Goal: Task Accomplishment & Management: Manage account settings

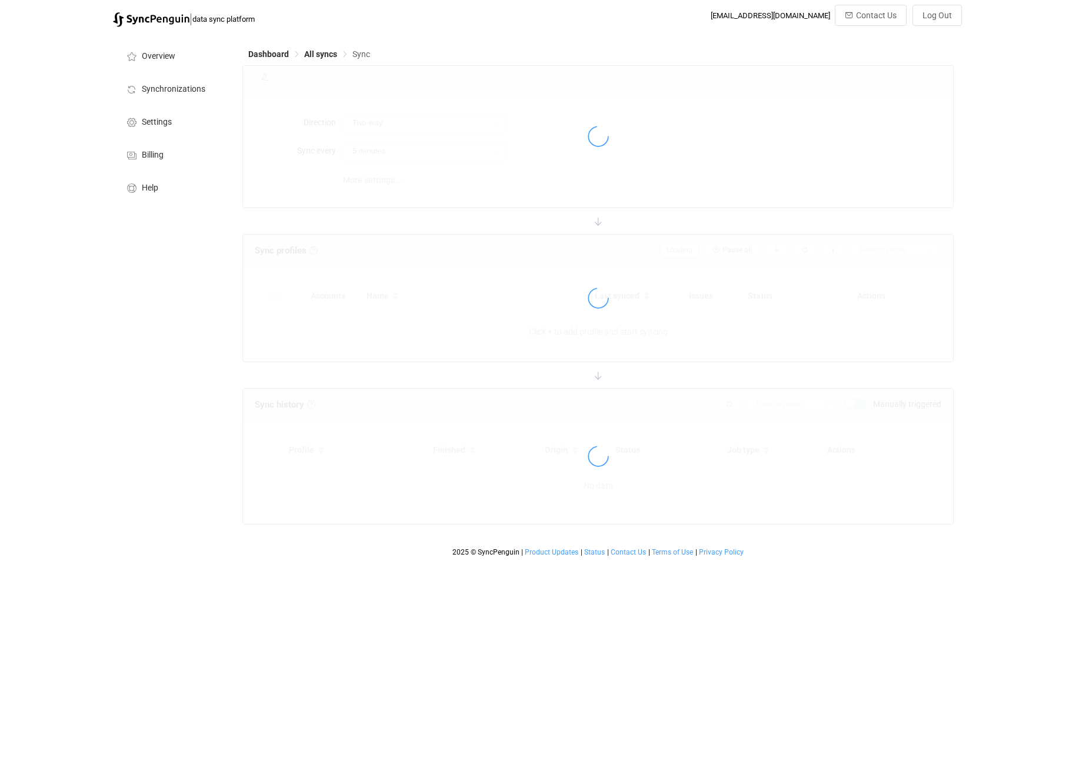
type input "10 minutes"
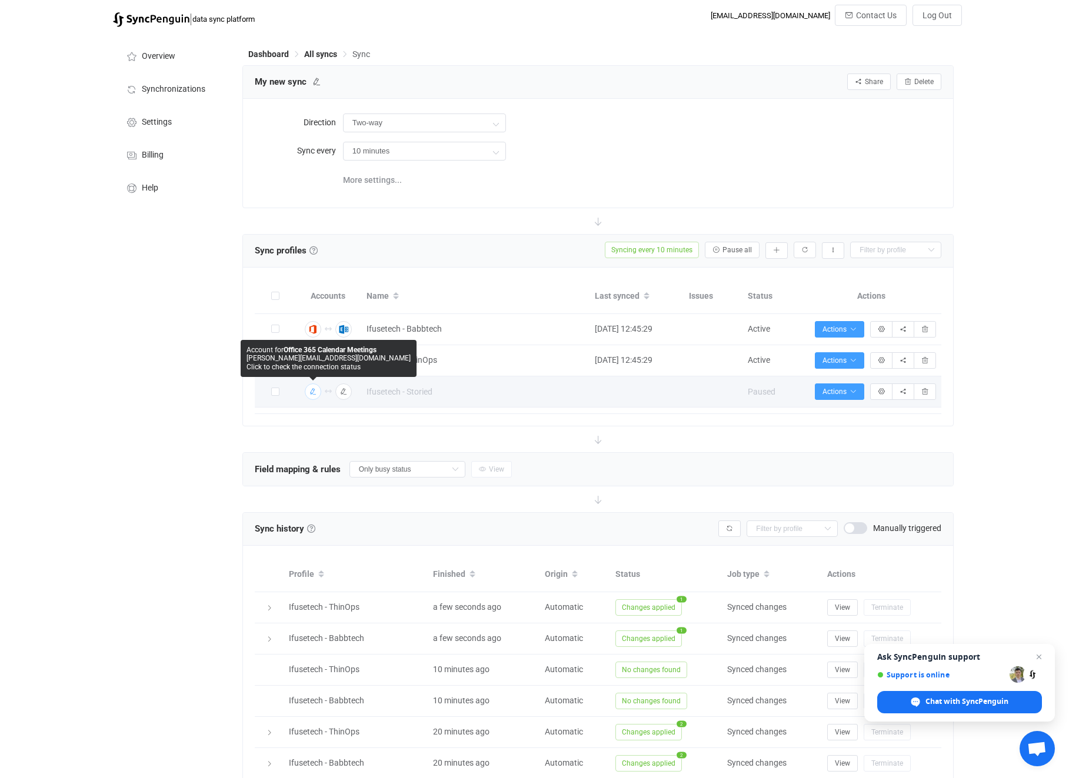
click at [313, 391] on icon "button" at bounding box center [312, 391] width 7 height 7
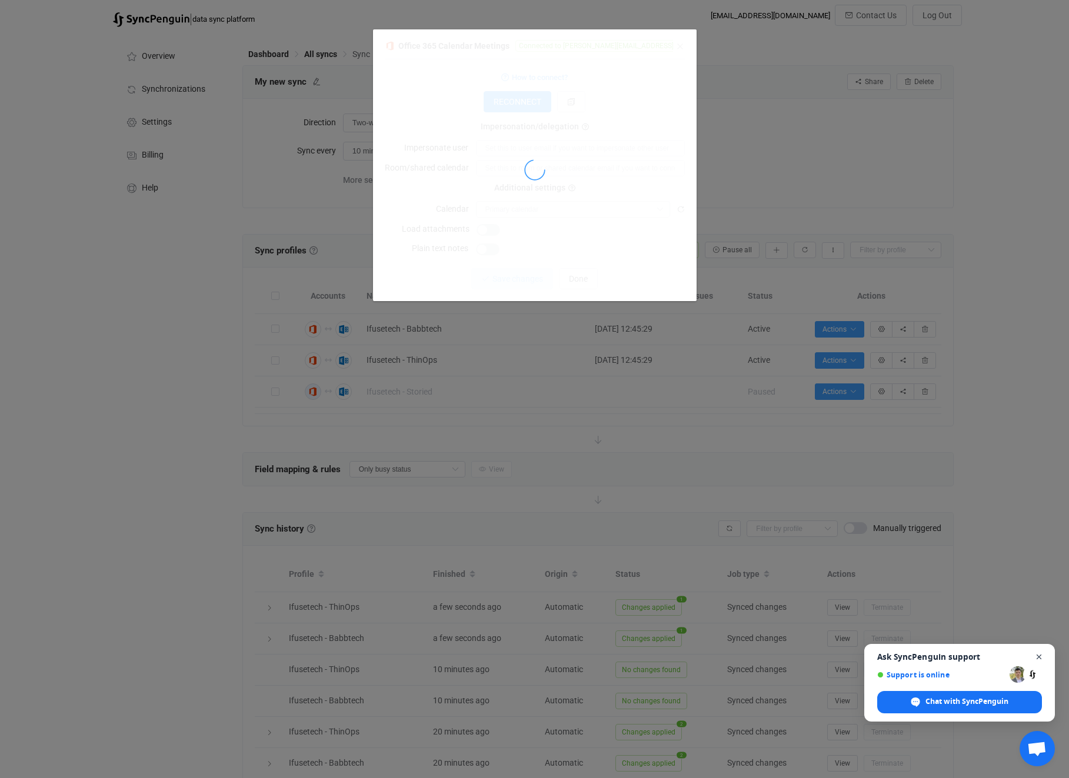
click at [1040, 654] on span "Close chat" at bounding box center [1039, 657] width 15 height 15
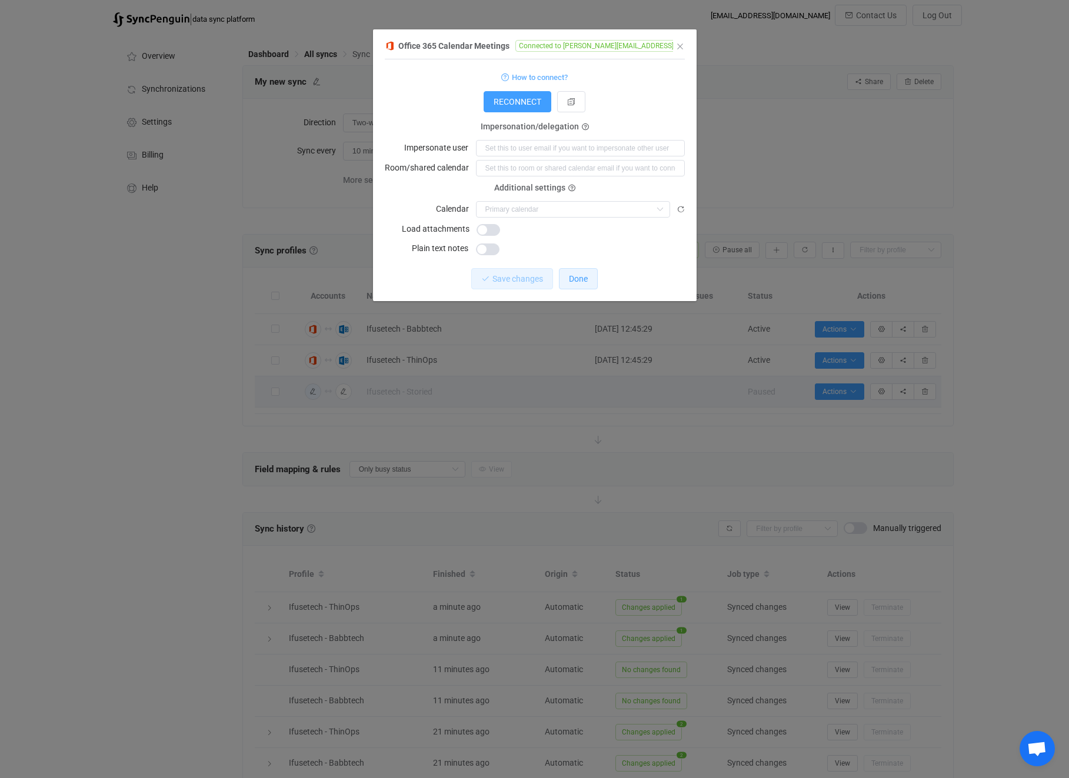
click at [582, 281] on span "Done" at bounding box center [578, 278] width 19 height 9
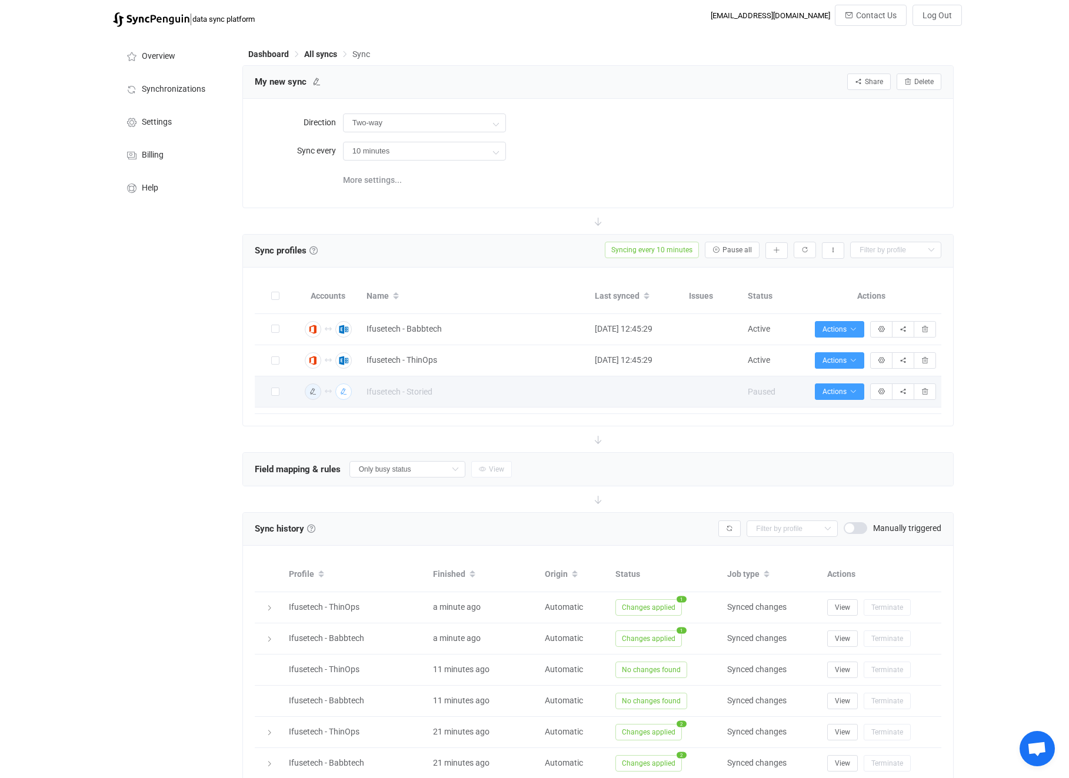
click at [341, 391] on icon "button" at bounding box center [343, 391] width 7 height 7
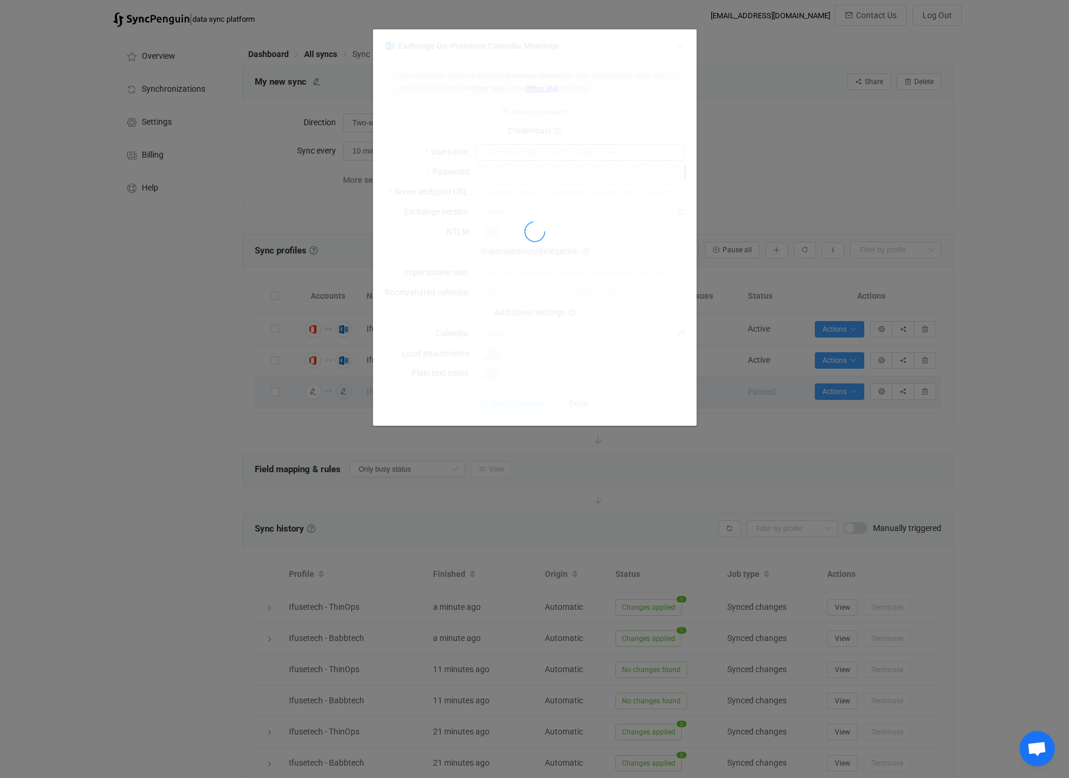
type input "ifusetech\dncordovez"
type input "[URL][DOMAIN_NAME]"
type input "2016"
type input "Calendar ([EMAIL_ADDRESS][DOMAIN_NAME])"
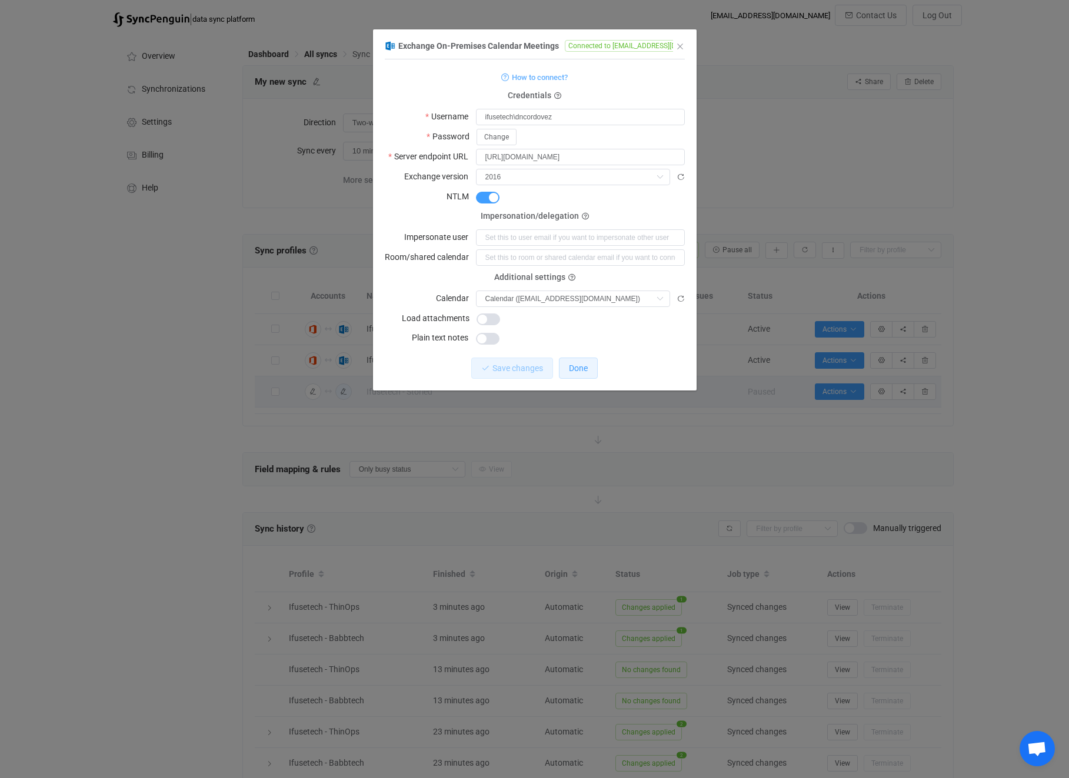
click at [586, 372] on span "Done" at bounding box center [578, 367] width 19 height 9
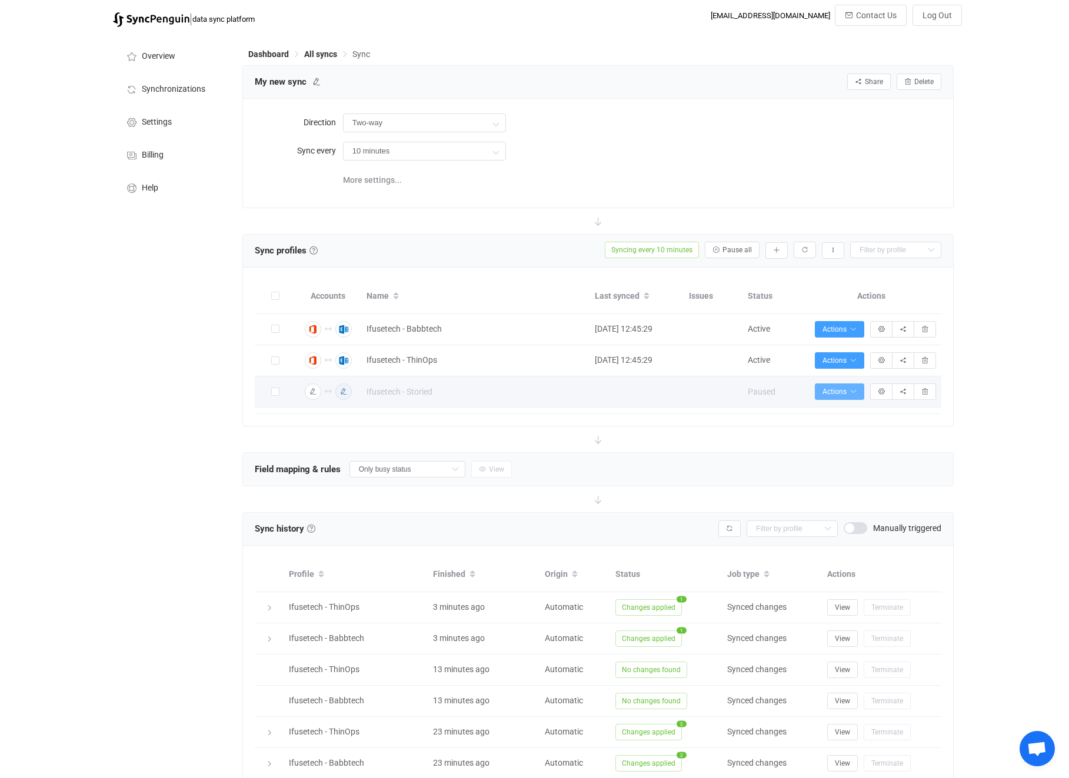
click at [850, 389] on icon "button" at bounding box center [852, 391] width 7 height 7
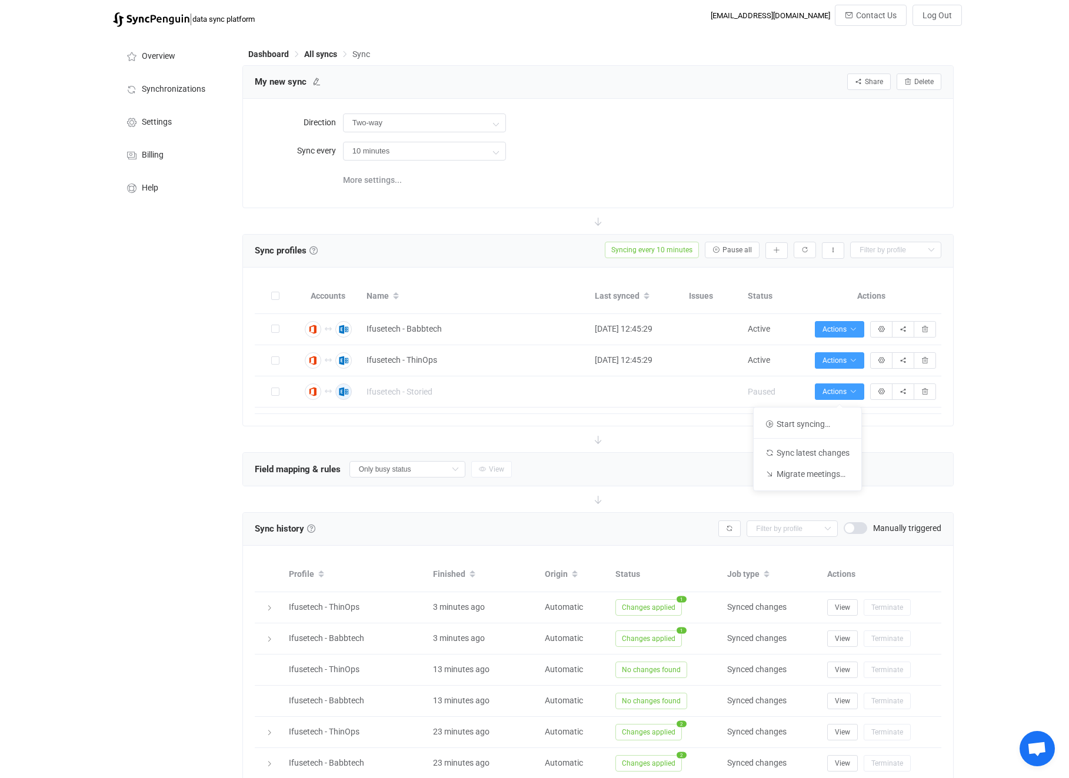
click at [1022, 415] on div "| data sync platform [EMAIL_ADDRESS][DOMAIN_NAME] Contact Us Log Out Overview S…" at bounding box center [534, 491] width 1069 height 973
click at [833, 249] on icon "button" at bounding box center [832, 250] width 7 height 7
click at [973, 259] on div "| data sync platform [EMAIL_ADDRESS][DOMAIN_NAME] Contact Us Log Out Overview S…" at bounding box center [534, 491] width 1069 height 973
click at [856, 357] on icon "button" at bounding box center [852, 360] width 7 height 7
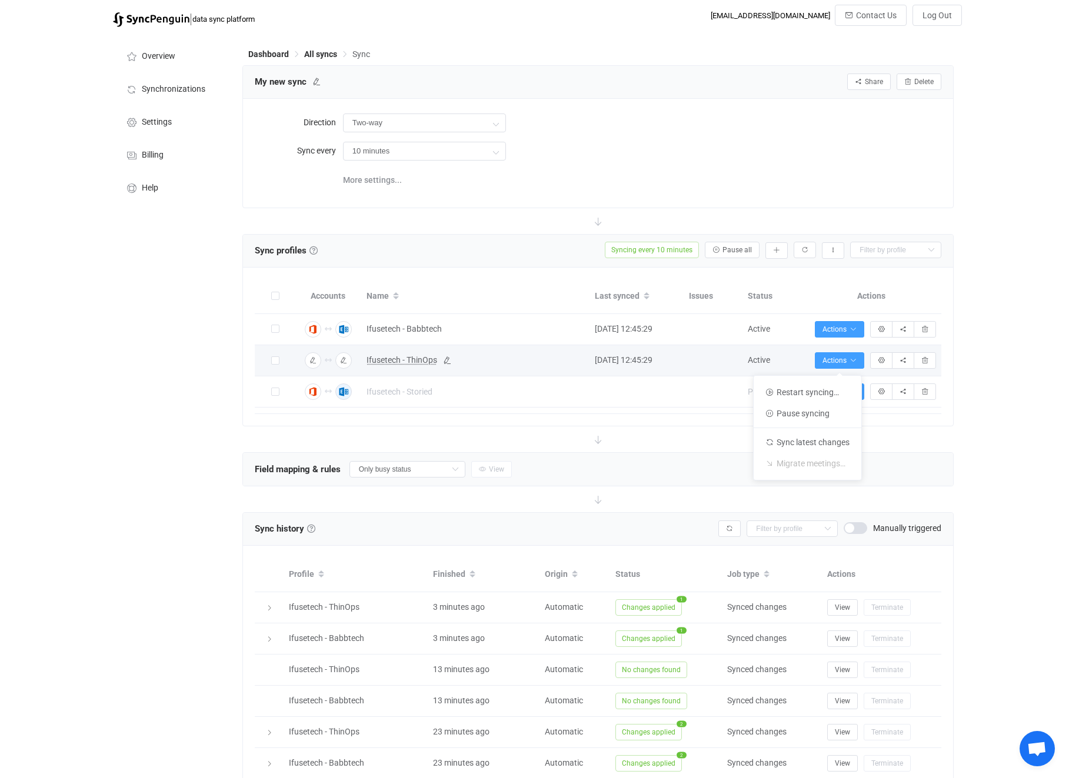
click at [416, 359] on span "Ifusetech - ThinOps" at bounding box center [401, 360] width 71 height 14
type input "Ifusetech - ThinOps"
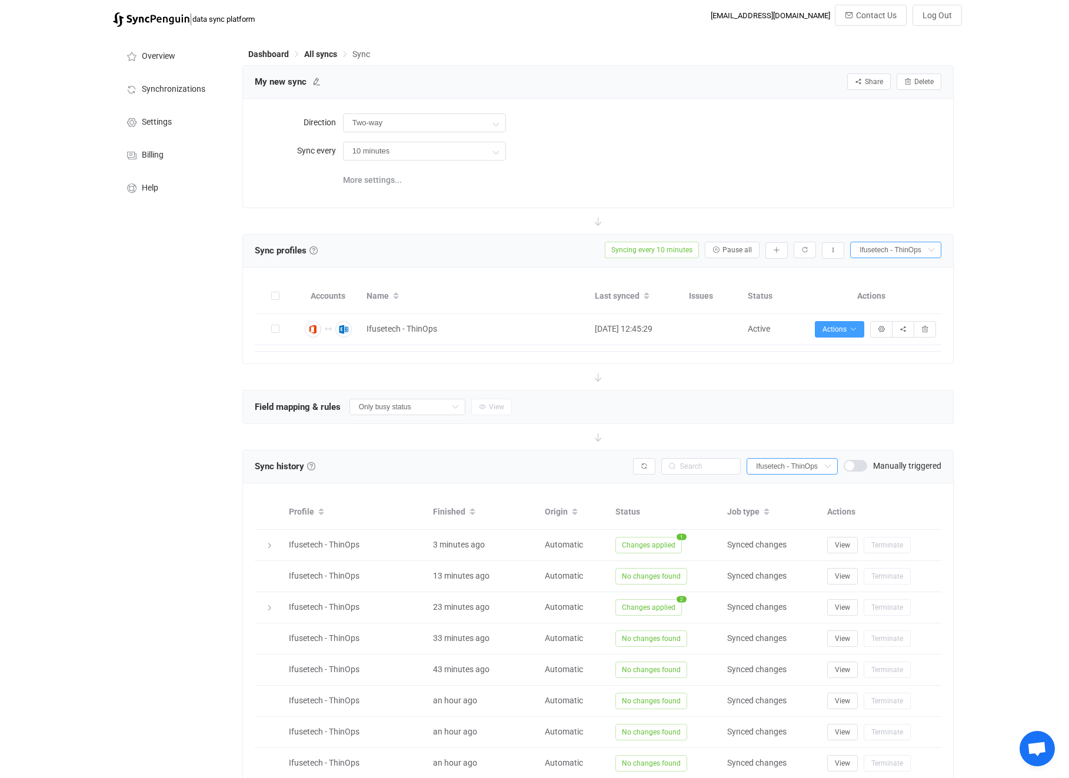
scroll to position [138, 0]
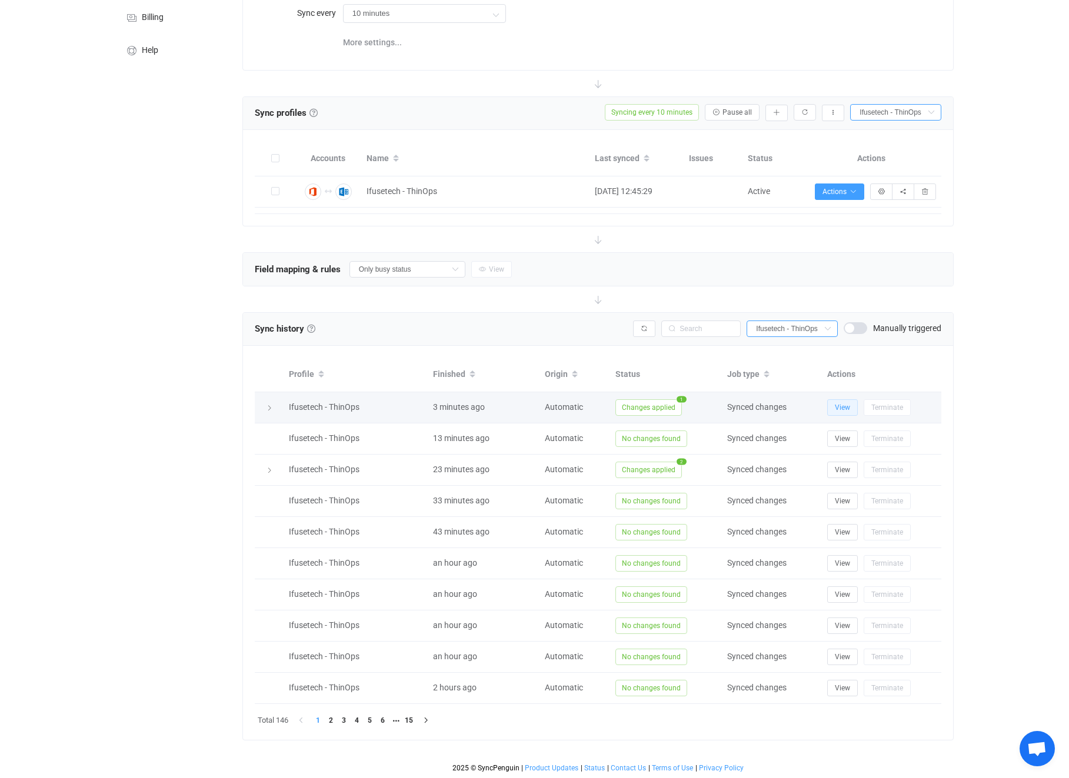
click at [843, 409] on span "View" at bounding box center [842, 407] width 15 height 8
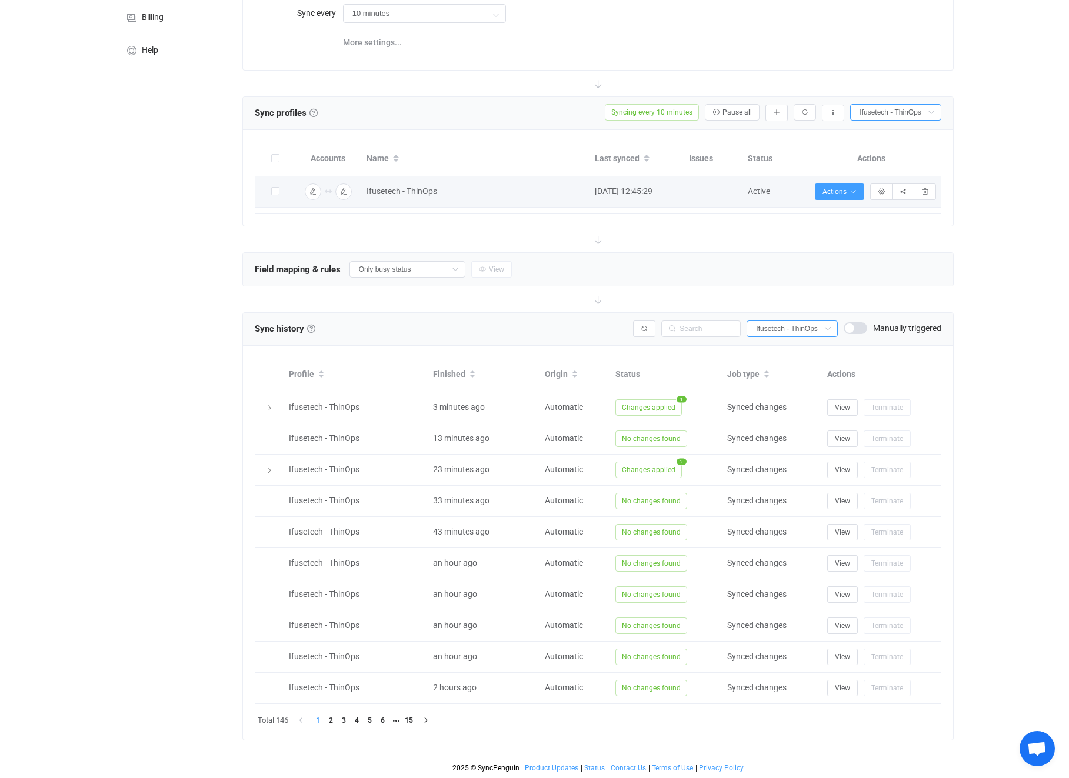
scroll to position [0, 0]
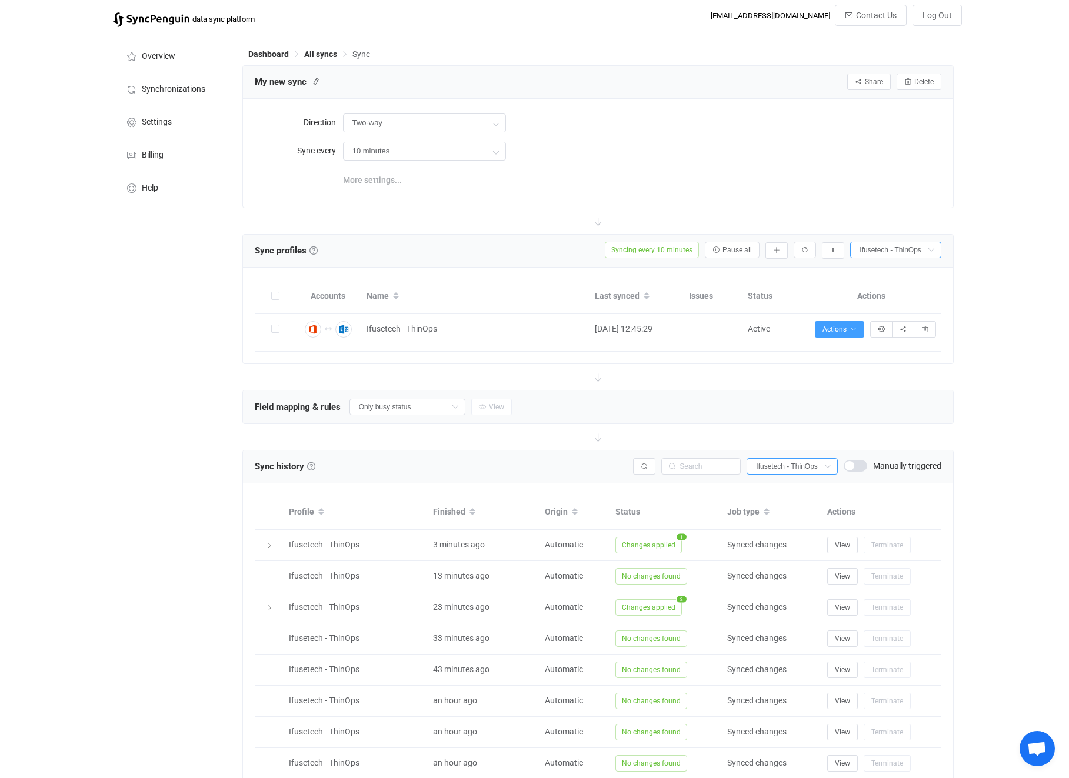
click at [375, 179] on span "More settings..." at bounding box center [372, 180] width 59 height 24
click at [327, 54] on span "All syncs" at bounding box center [320, 53] width 33 height 9
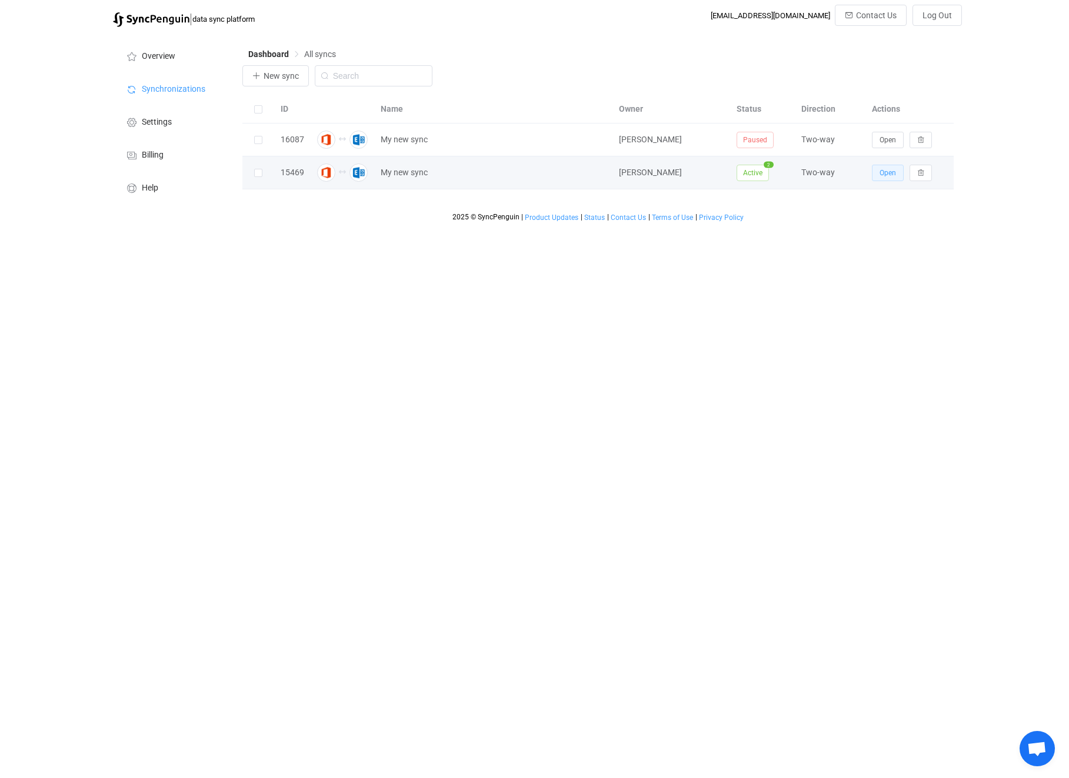
click at [893, 173] on span "Open" at bounding box center [887, 173] width 16 height 8
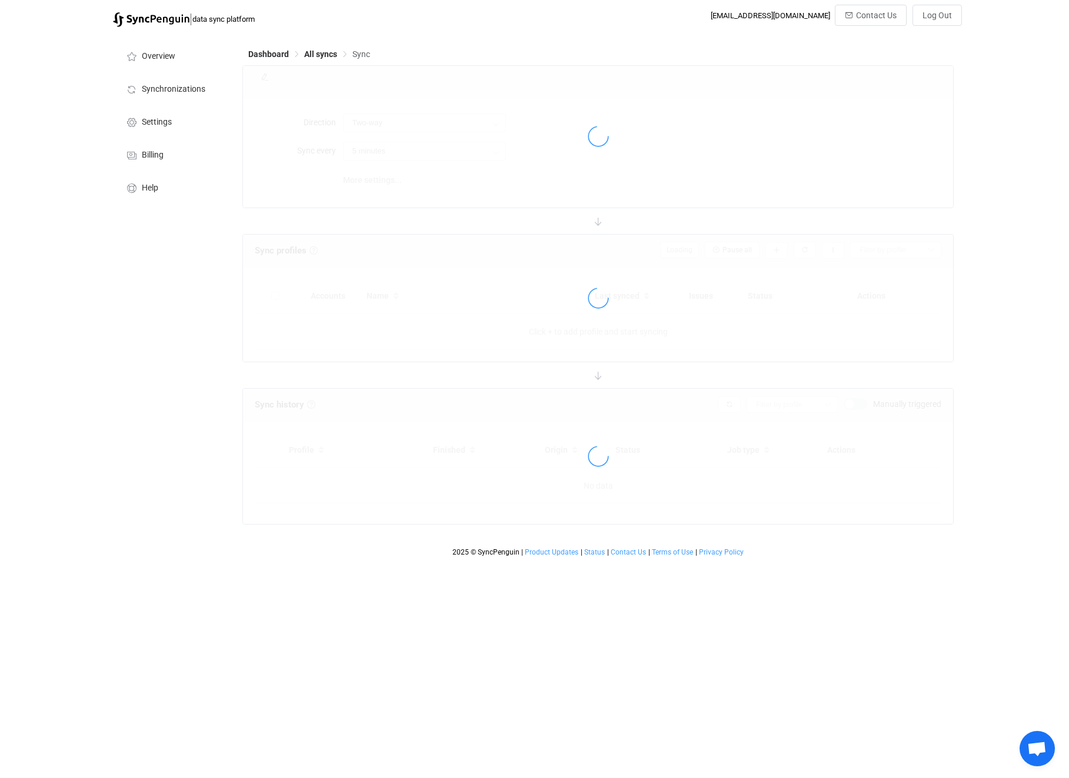
type input "10 minutes"
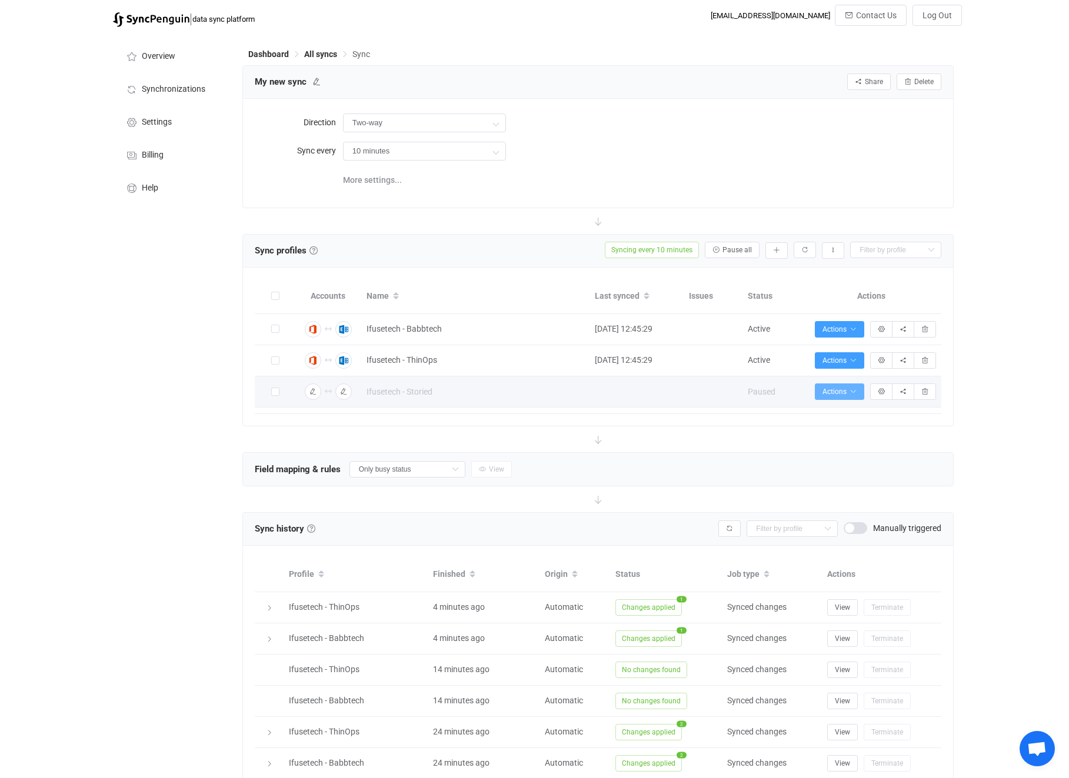
click at [850, 393] on icon "button" at bounding box center [852, 391] width 7 height 7
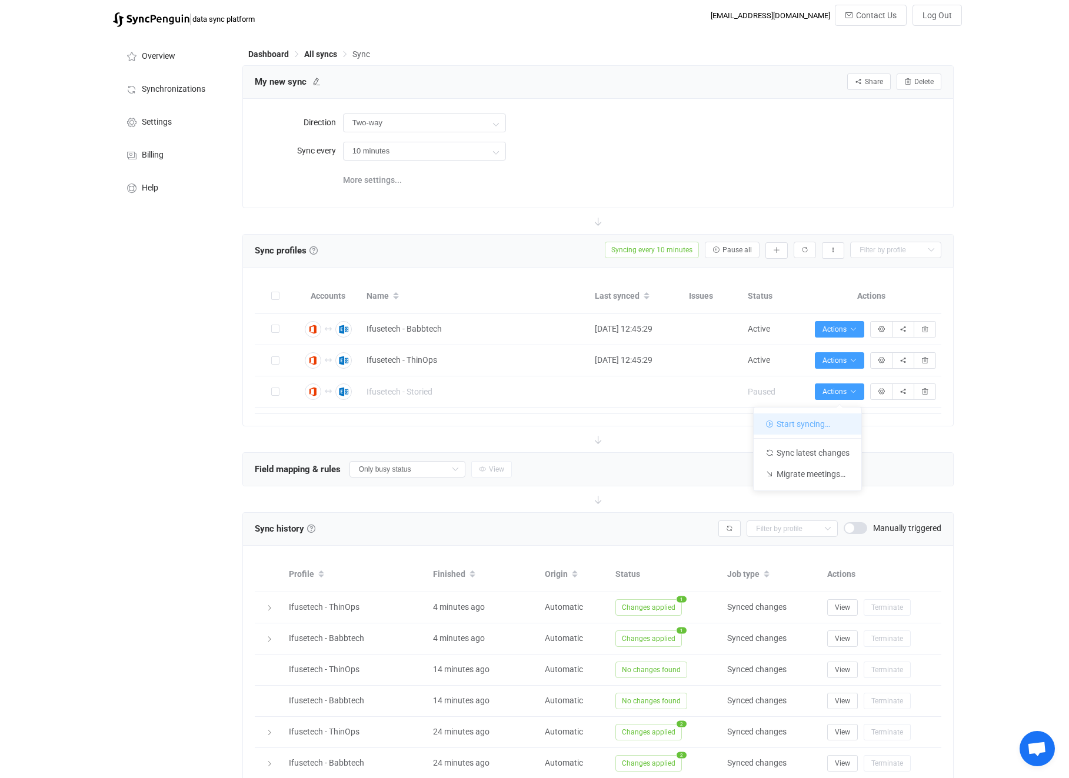
click at [823, 421] on li "Start syncing…" at bounding box center [807, 423] width 108 height 21
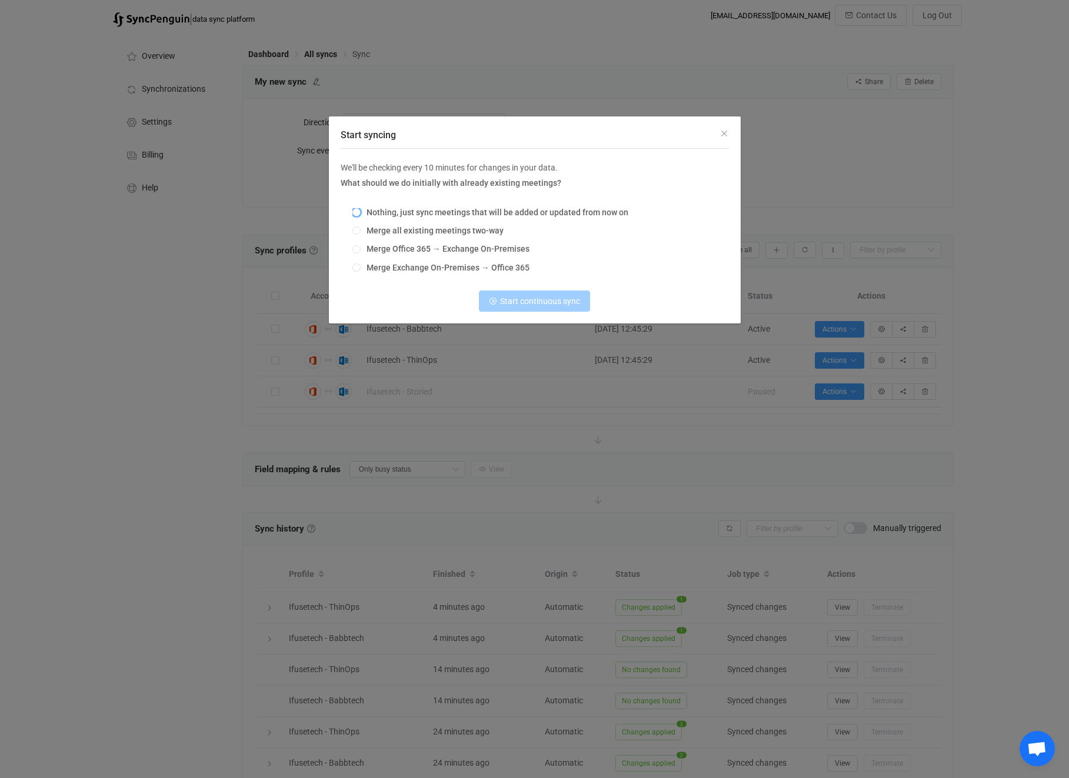
click at [428, 212] on span "Nothing, just sync meetings that will be added or updated from now on" at bounding box center [495, 212] width 268 height 9
click at [361, 212] on input "Nothing, just sync meetings that will be added or updated from now on" at bounding box center [356, 212] width 8 height 9
radio input "true"
click at [537, 306] on button "Start continuous sync" at bounding box center [534, 301] width 111 height 21
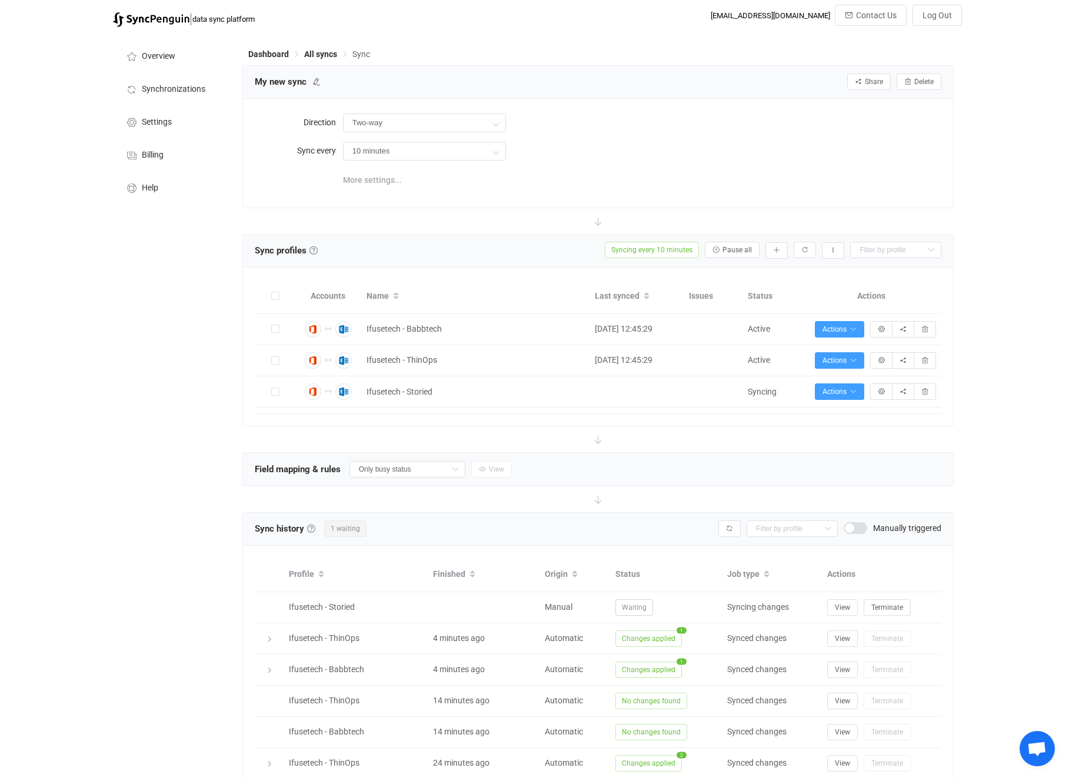
click at [379, 182] on span "More settings..." at bounding box center [372, 180] width 59 height 24
click at [1040, 243] on div "| data sync platform [EMAIL_ADDRESS][DOMAIN_NAME] Contact Us Log Out Overview S…" at bounding box center [534, 491] width 1069 height 973
click at [271, 51] on span "Dashboard" at bounding box center [268, 53] width 41 height 9
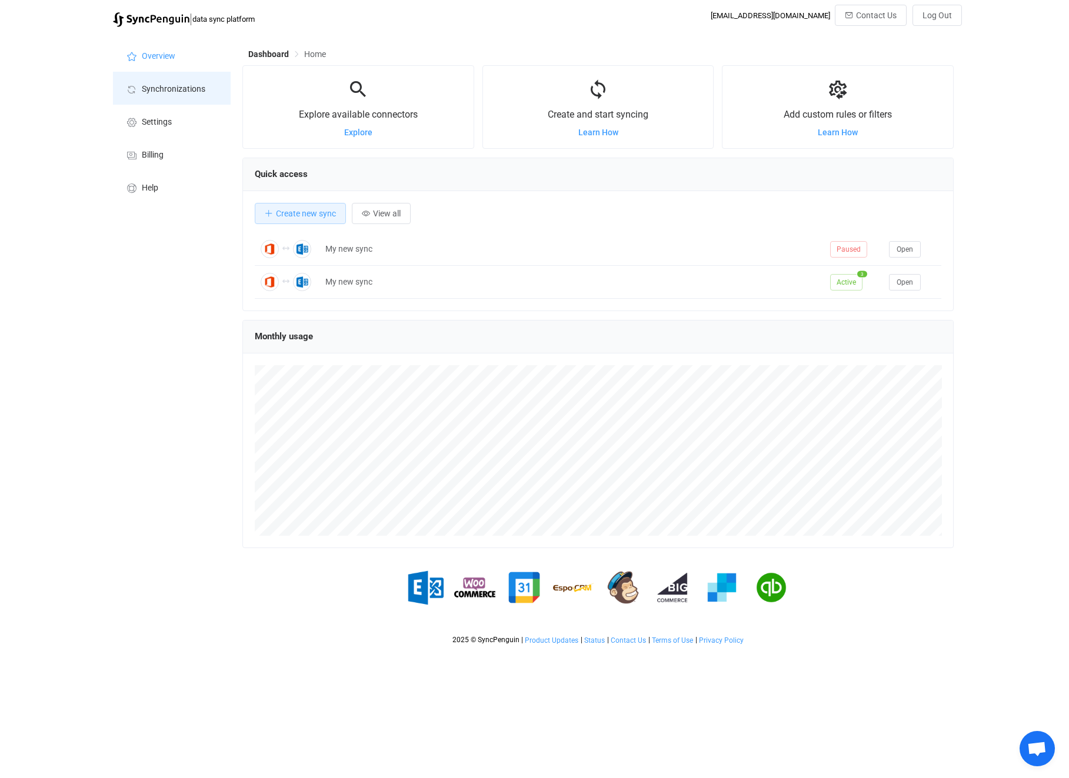
scroll to position [228, 711]
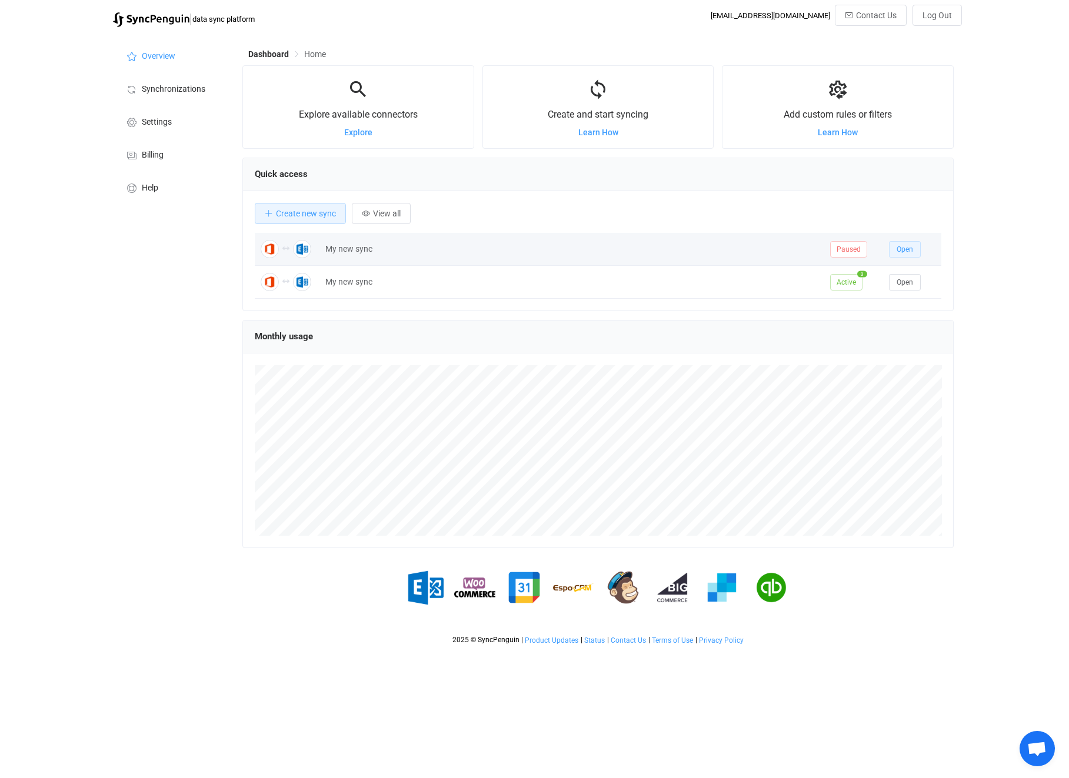
click at [907, 248] on span "Open" at bounding box center [904, 249] width 16 height 8
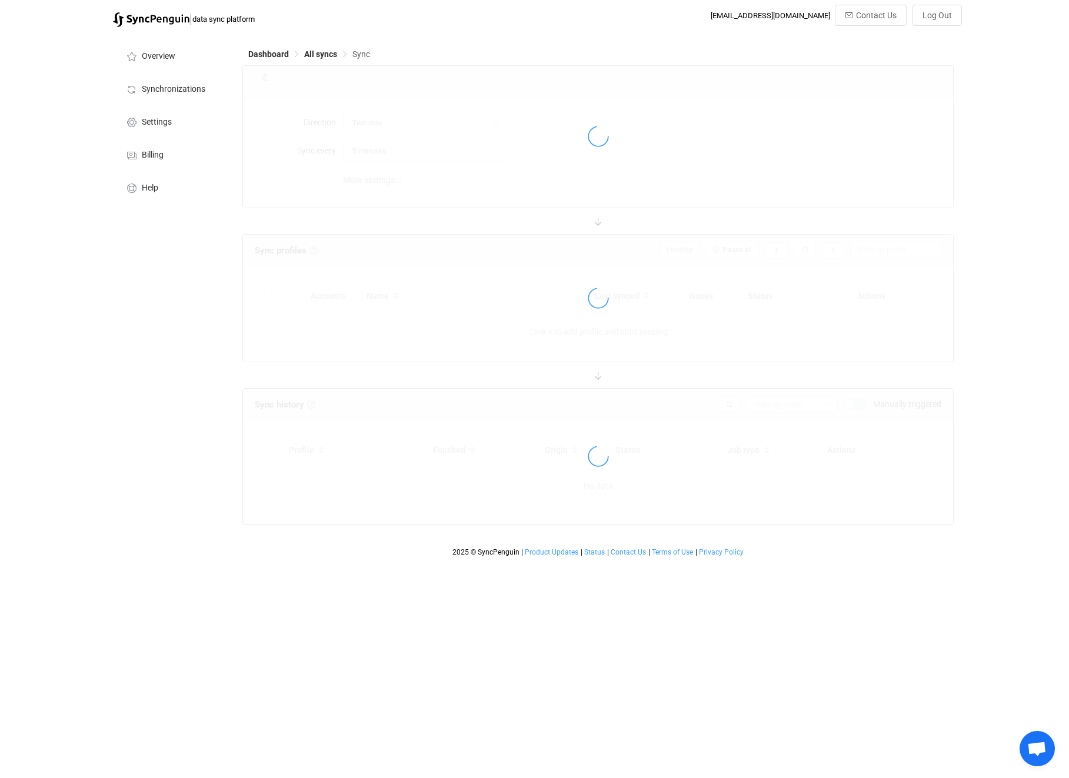
type input "10 minutes"
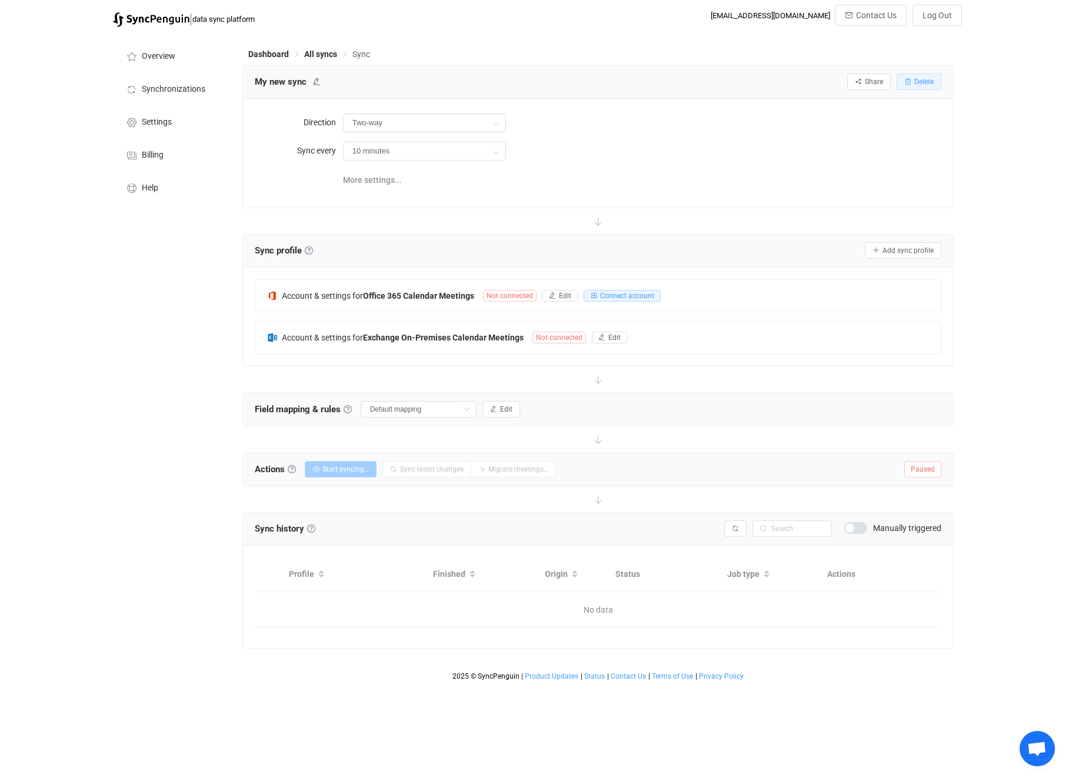
click at [917, 84] on span "Delete" at bounding box center [923, 82] width 19 height 8
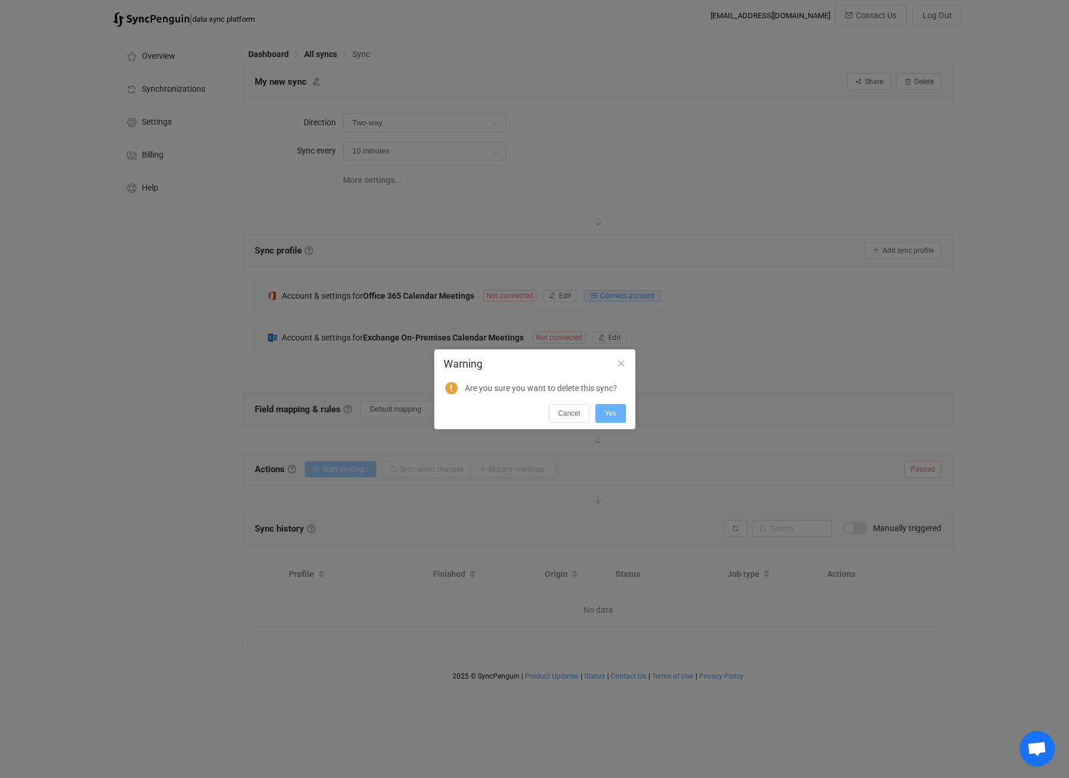
click at [620, 414] on button "Yes" at bounding box center [610, 413] width 31 height 19
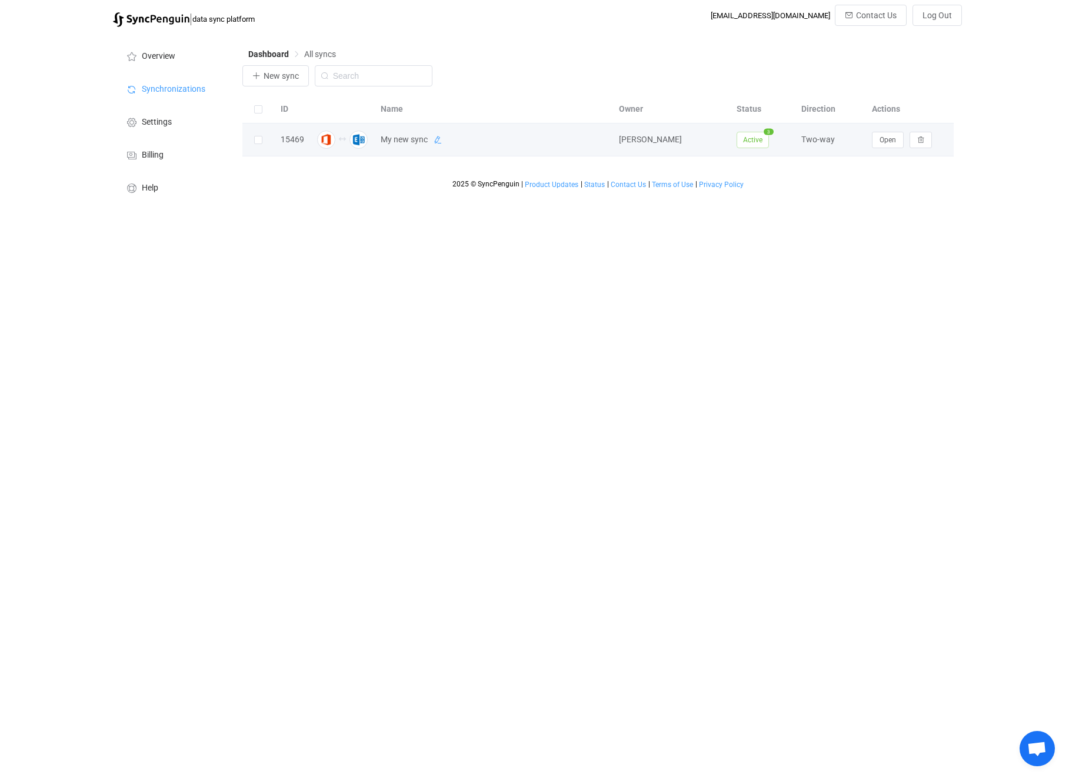
click at [439, 140] on icon at bounding box center [437, 140] width 8 height 8
drag, startPoint x: 454, startPoint y: 144, endPoint x: 381, endPoint y: 140, distance: 73.0
click at [381, 140] on input "My new sync" at bounding box center [478, 140] width 207 height 18
type input "Ifusetech - VARs"
click at [788, 209] on html "| data sync platform [EMAIL_ADDRESS][DOMAIN_NAME] Contact Us Log Out Overview S…" at bounding box center [534, 104] width 1069 height 209
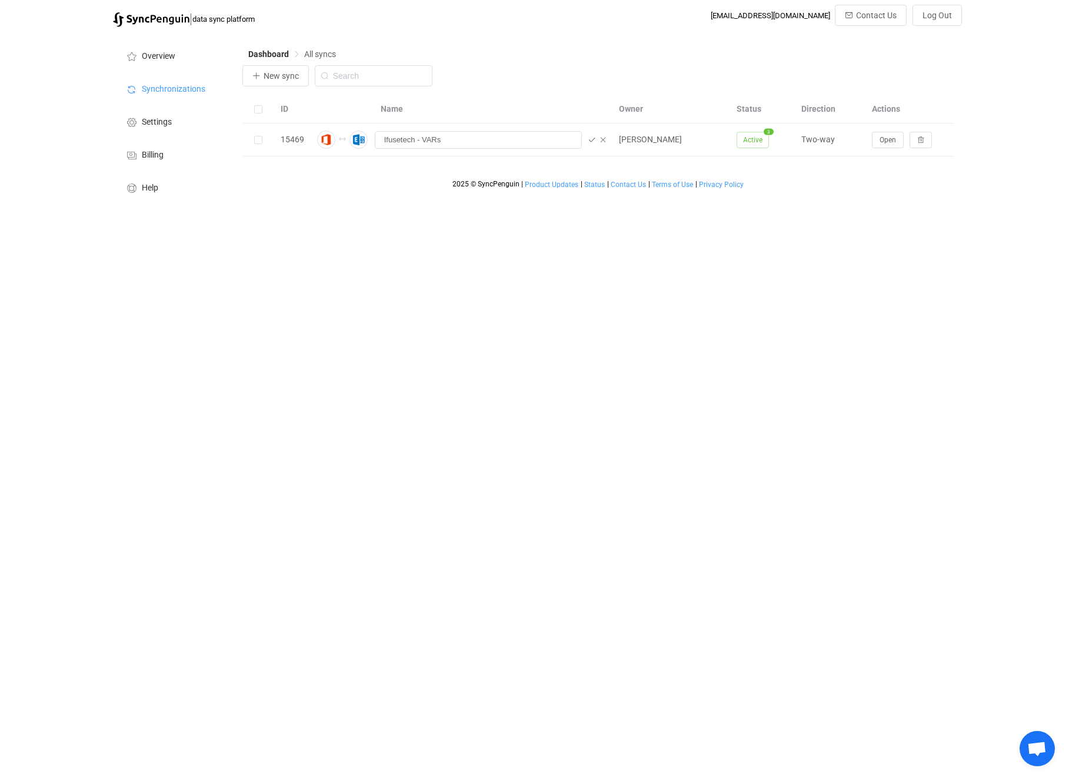
click at [829, 61] on div "Dashboard All syncs" at bounding box center [598, 57] width 712 height 18
click at [162, 59] on span "Overview" at bounding box center [159, 56] width 34 height 9
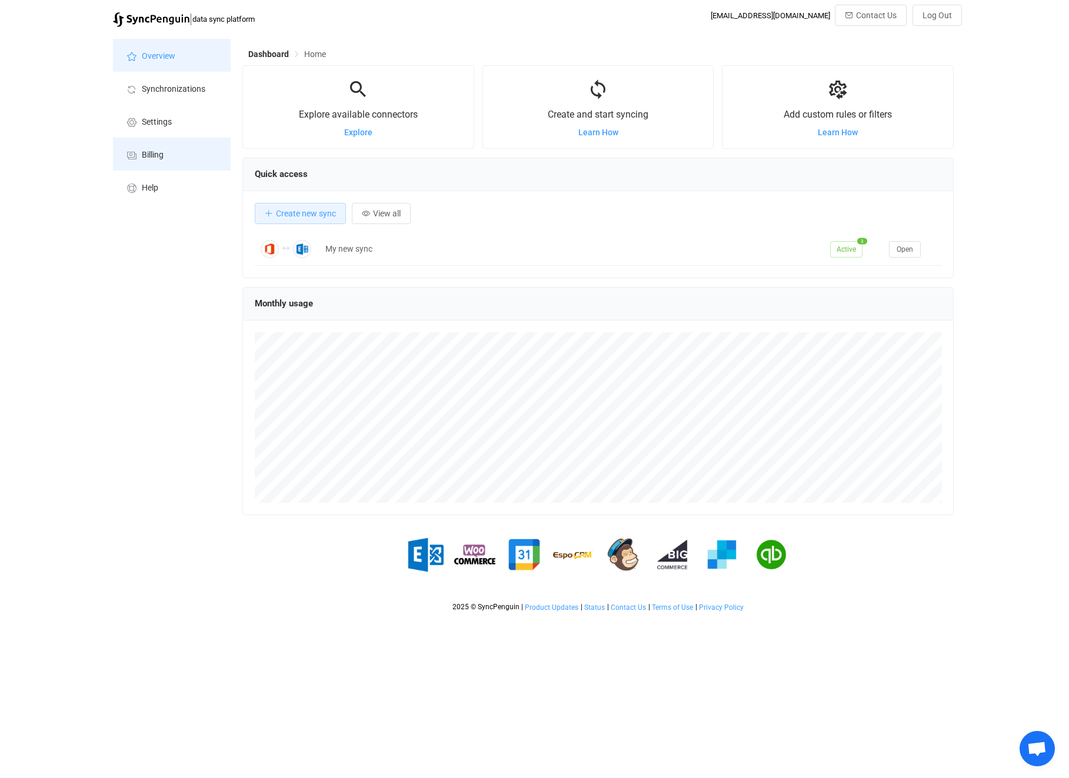
scroll to position [228, 711]
click at [164, 129] on li "Settings" at bounding box center [172, 121] width 118 height 33
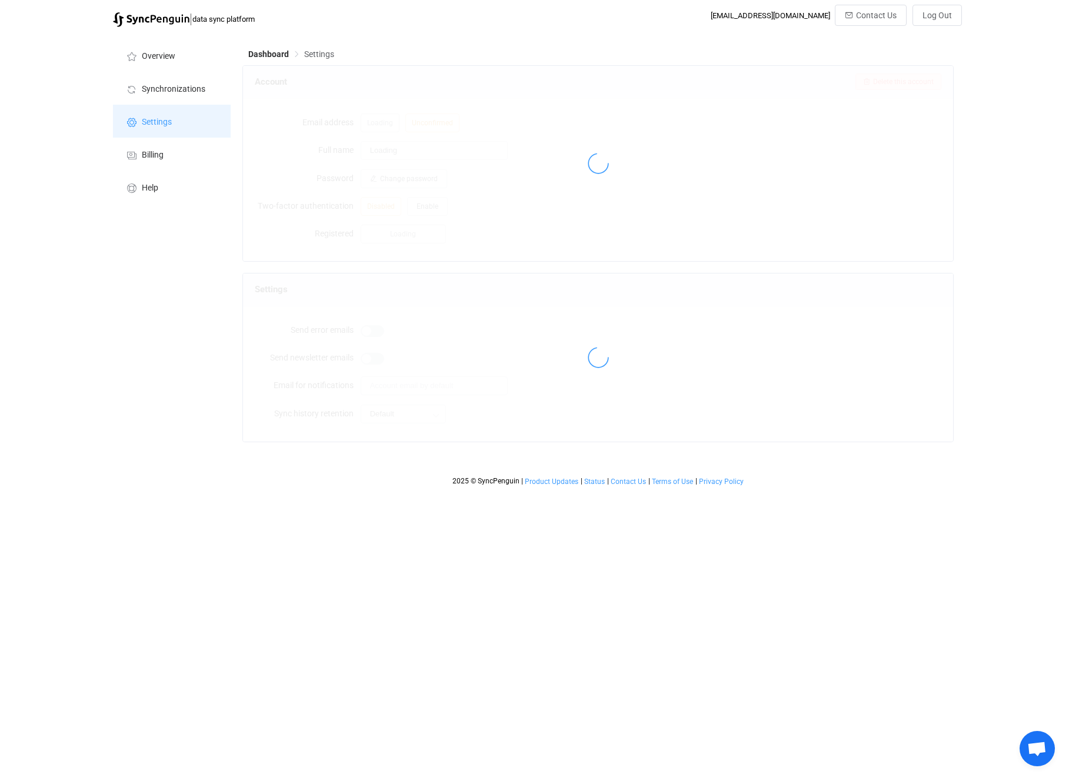
type input "[PERSON_NAME]"
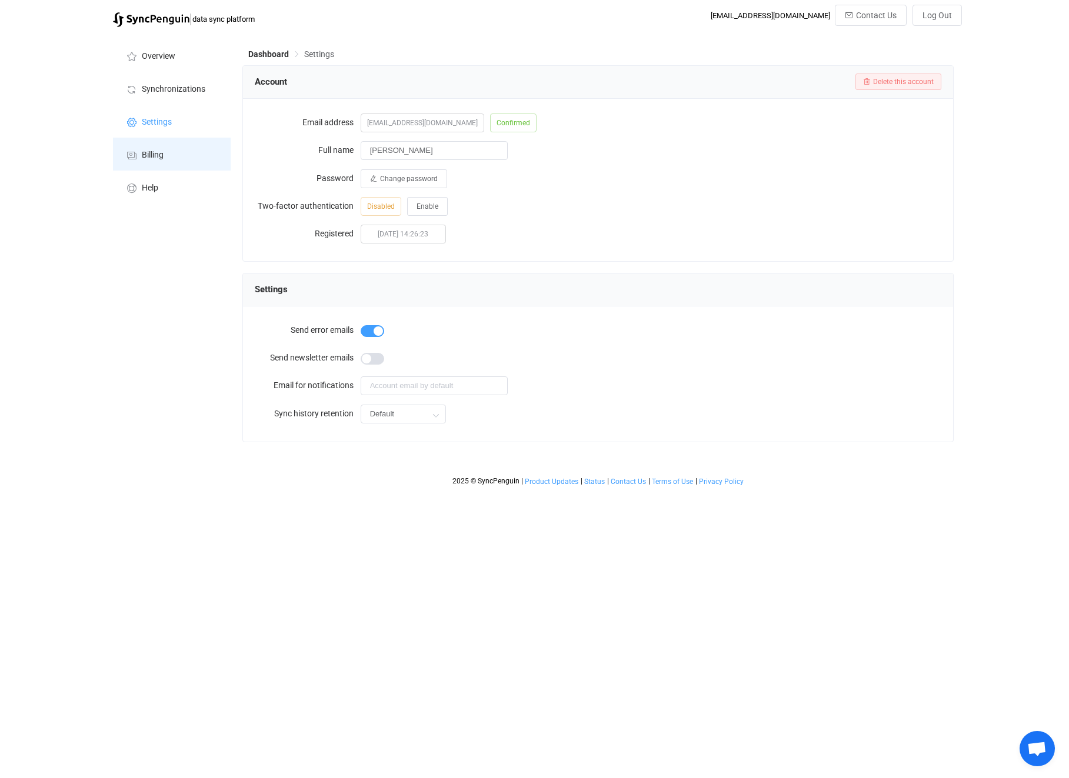
click at [164, 161] on li "Billing" at bounding box center [172, 154] width 118 height 33
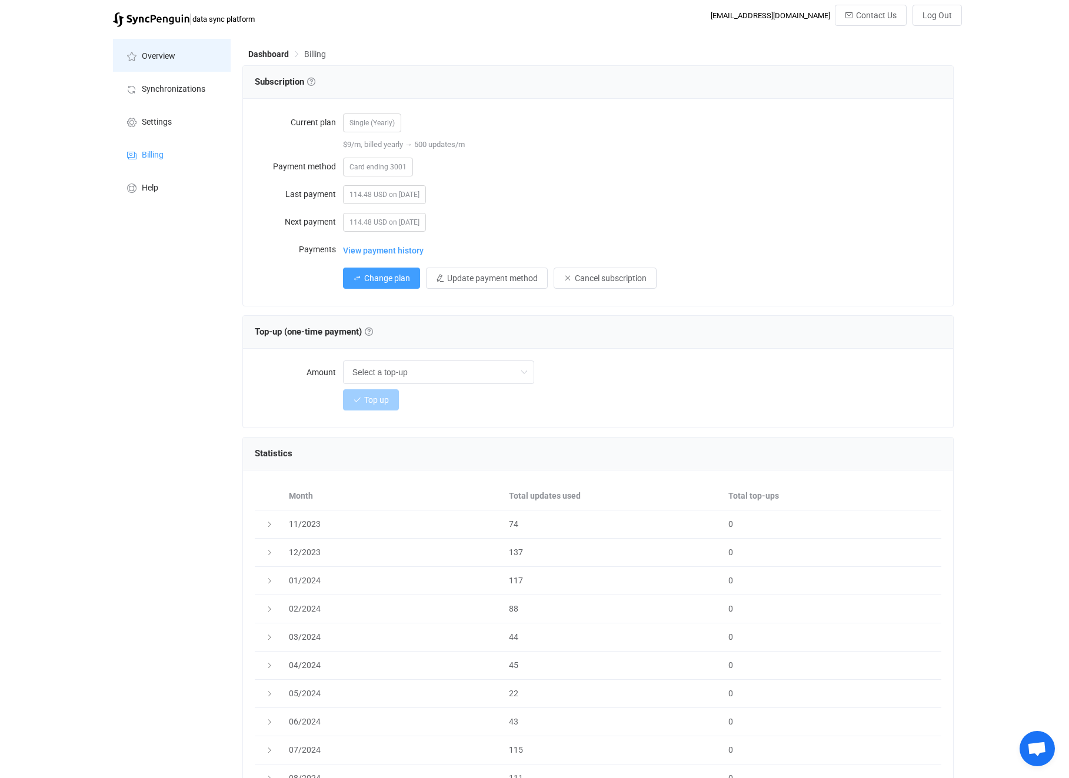
click at [156, 54] on span "Overview" at bounding box center [159, 56] width 34 height 9
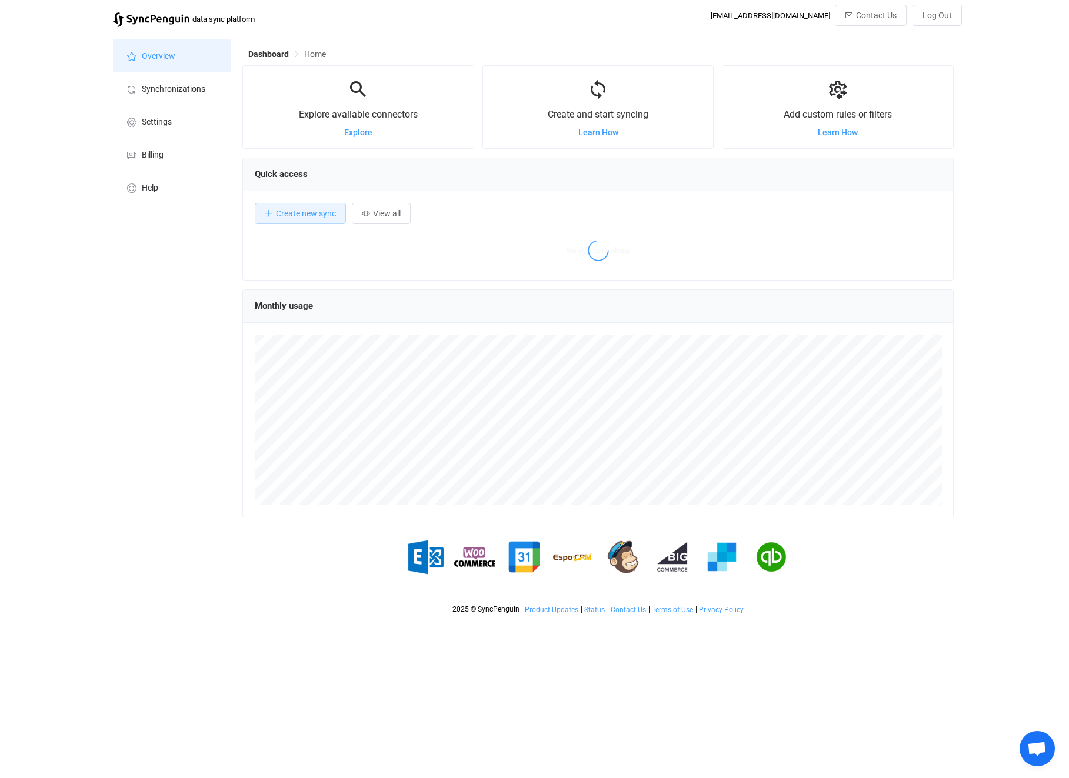
scroll to position [228, 711]
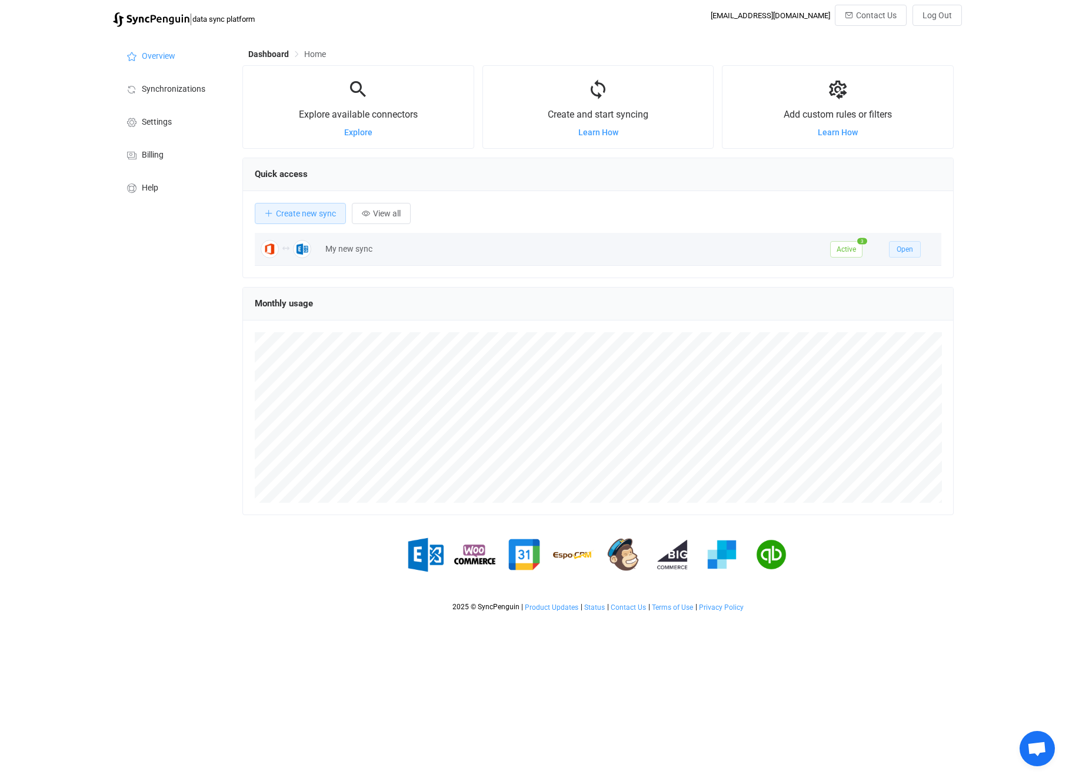
click at [910, 252] on span "Open" at bounding box center [904, 249] width 16 height 8
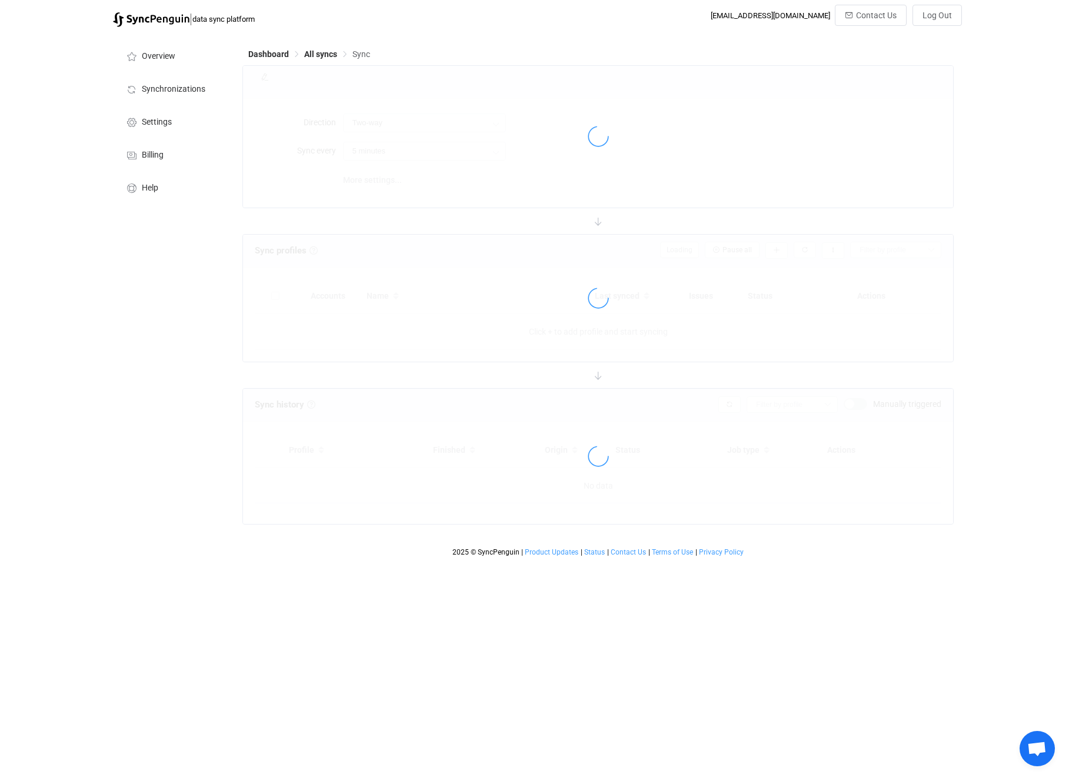
type input "10 minutes"
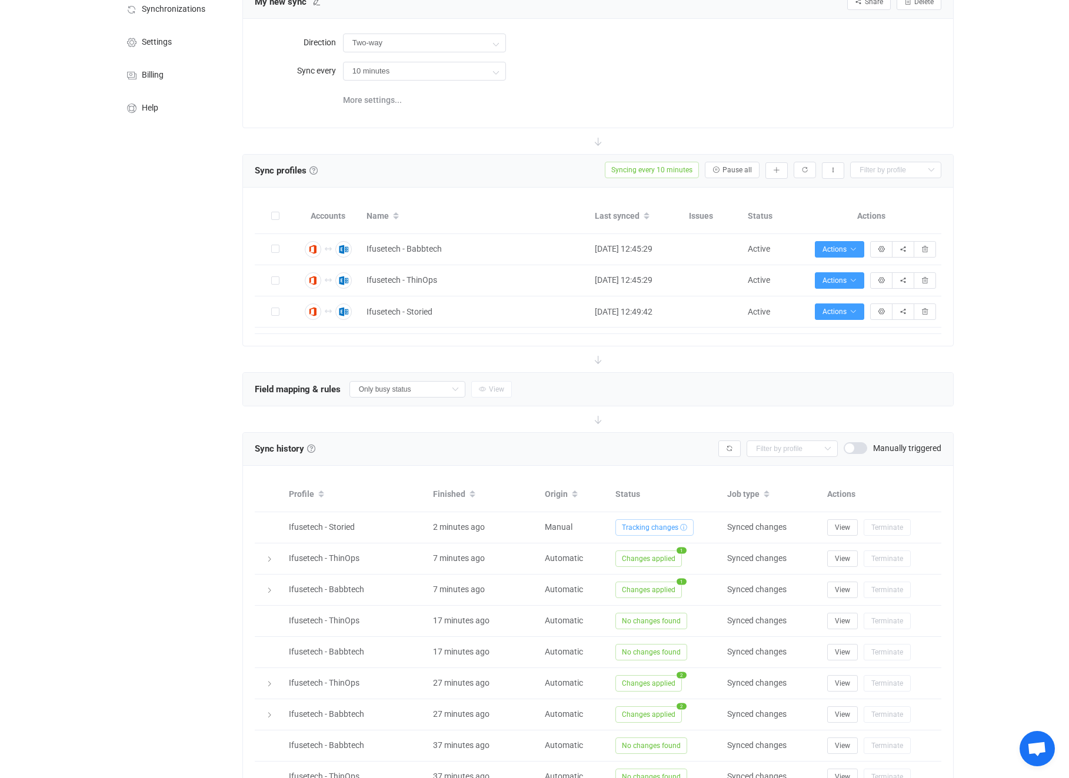
scroll to position [164, 0]
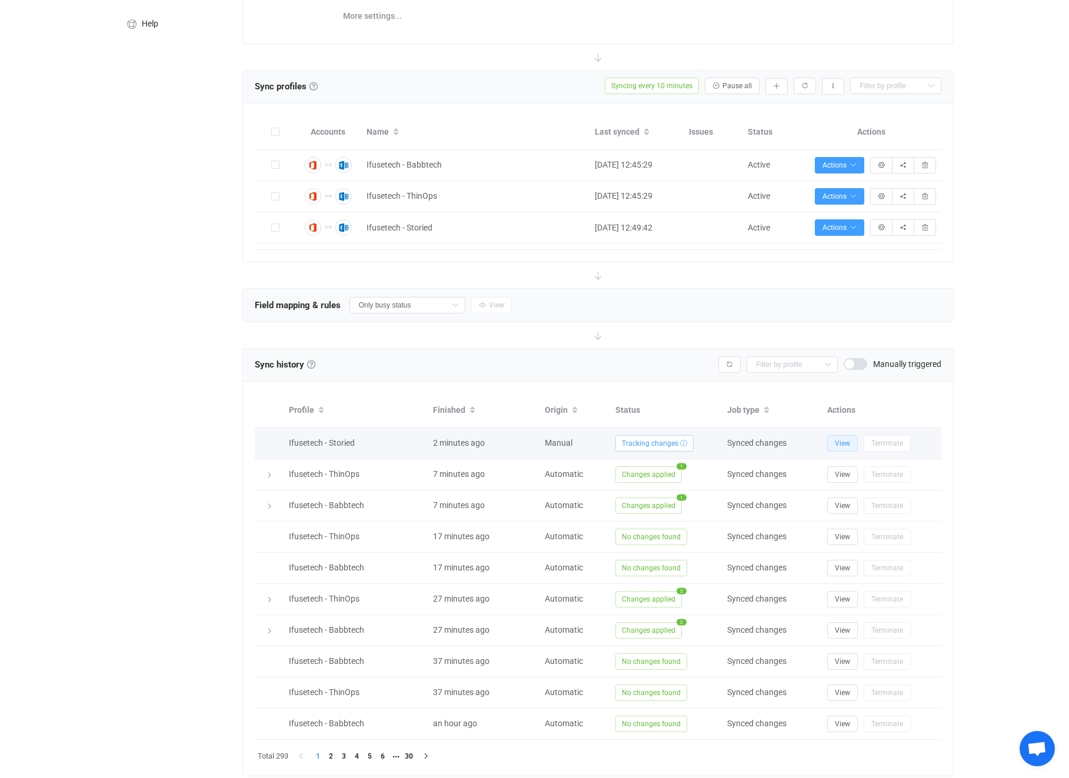
click at [855, 439] on button "View" at bounding box center [842, 443] width 31 height 16
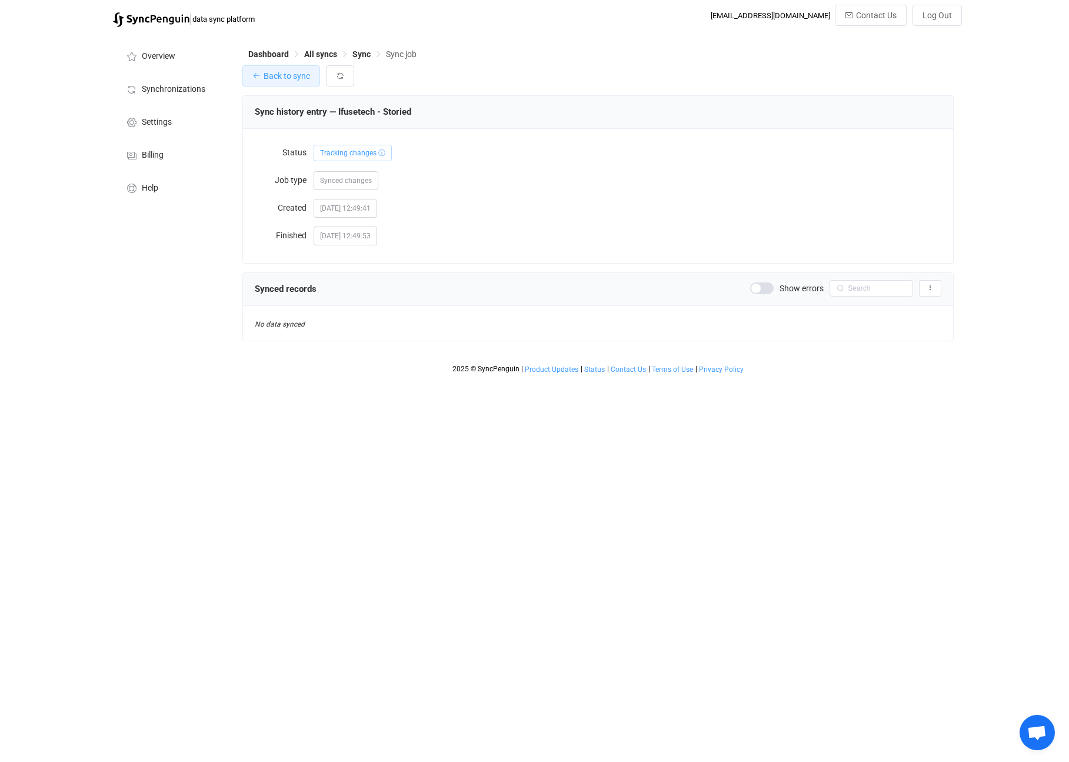
click at [292, 83] on button "Back to sync" at bounding box center [281, 75] width 78 height 21
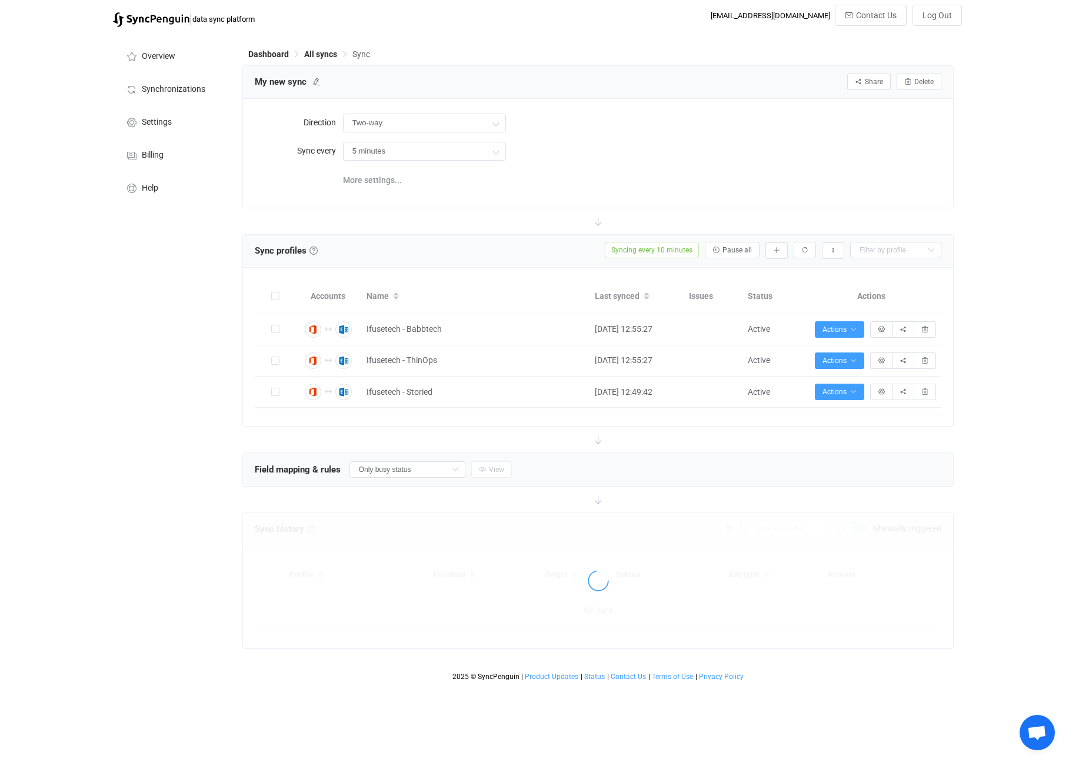
type input "10 minutes"
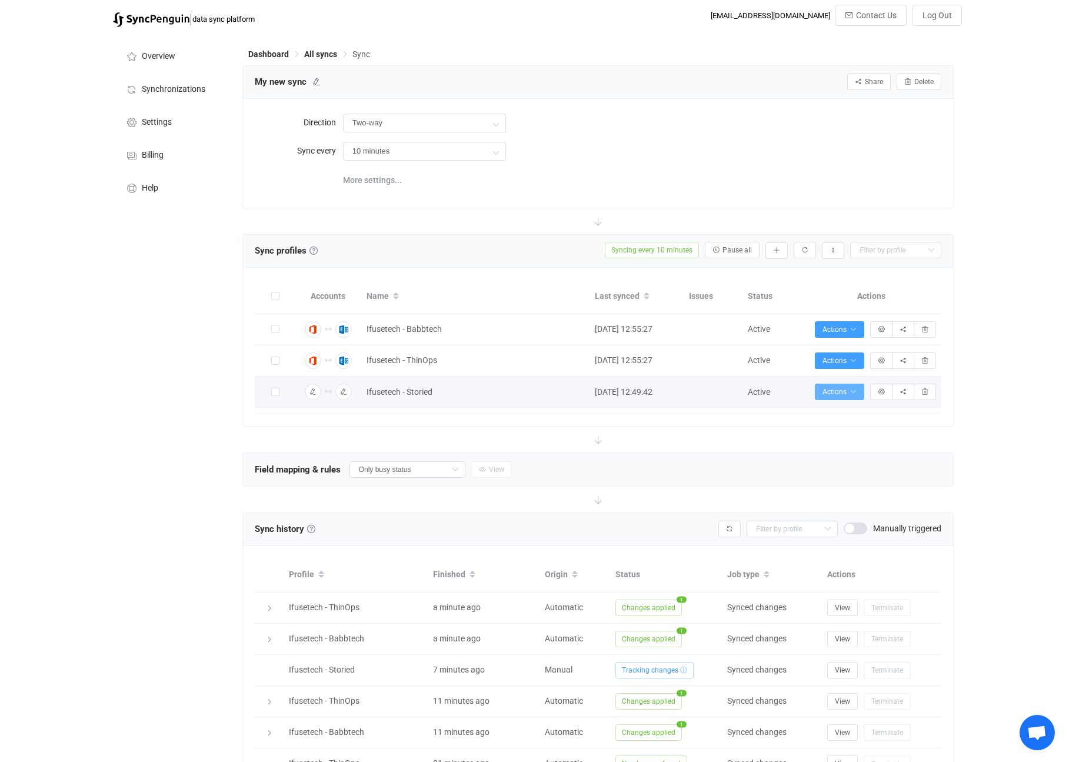
click at [845, 395] on span "Actions" at bounding box center [839, 392] width 34 height 8
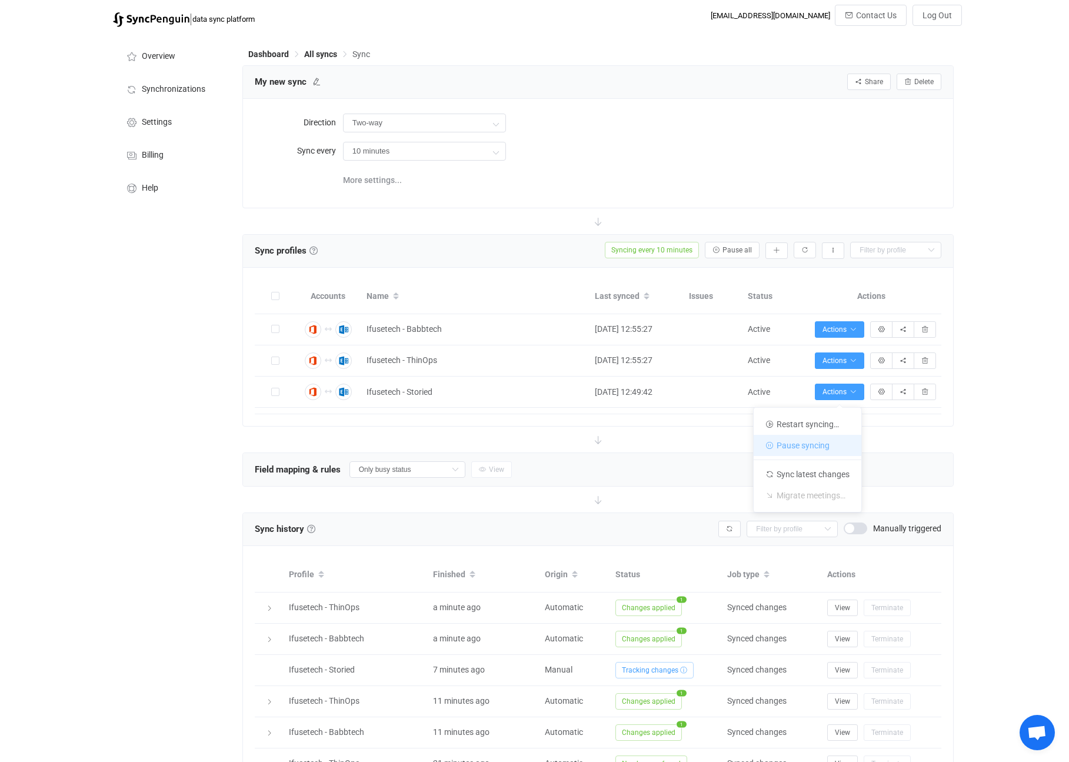
click at [823, 443] on li "Pause syncing" at bounding box center [807, 445] width 108 height 21
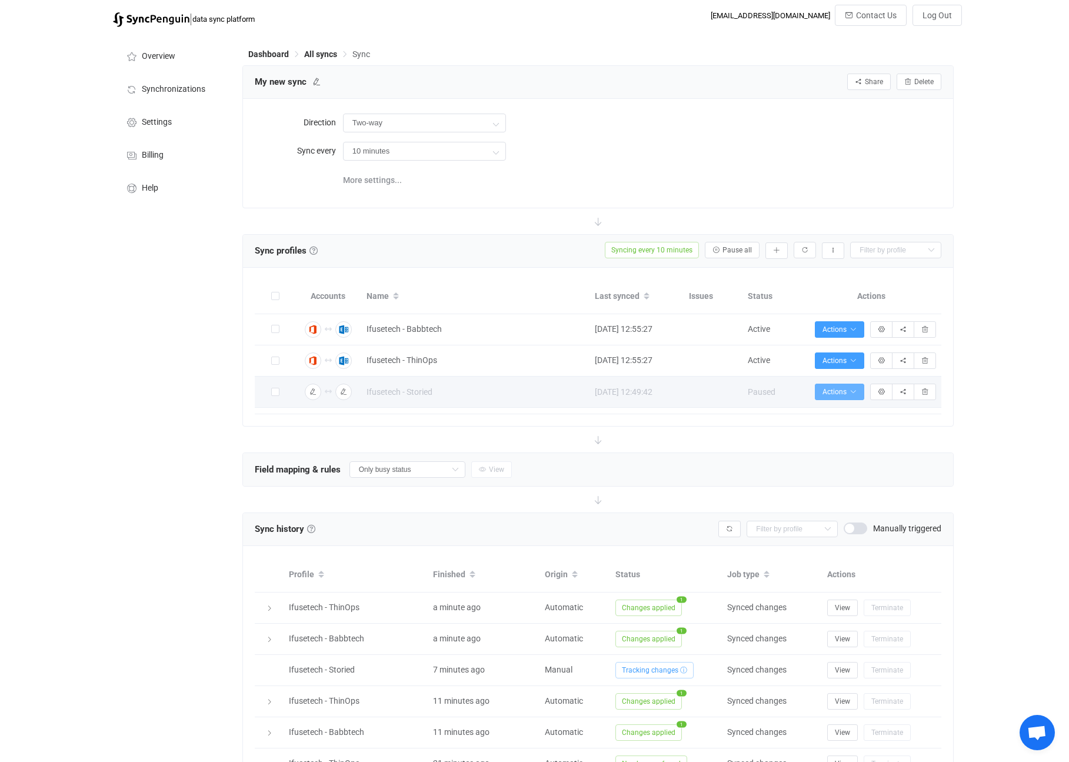
click at [836, 395] on span "Actions" at bounding box center [839, 392] width 34 height 8
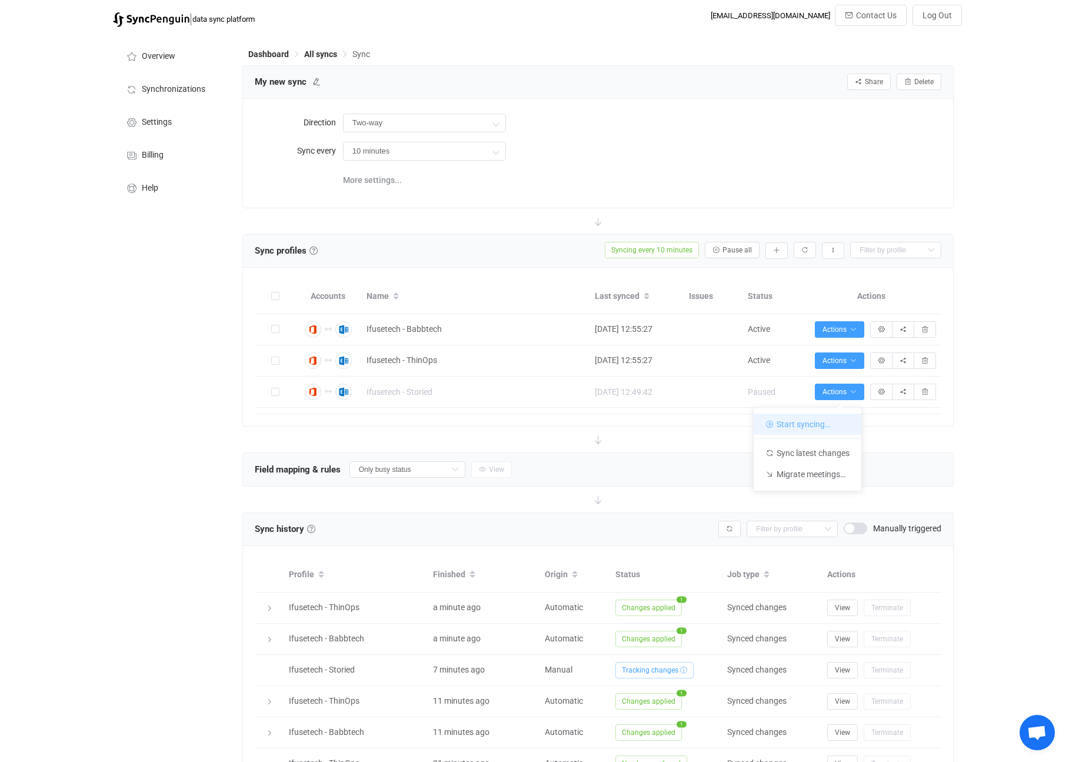
click at [821, 418] on li "Start syncing…" at bounding box center [807, 423] width 108 height 21
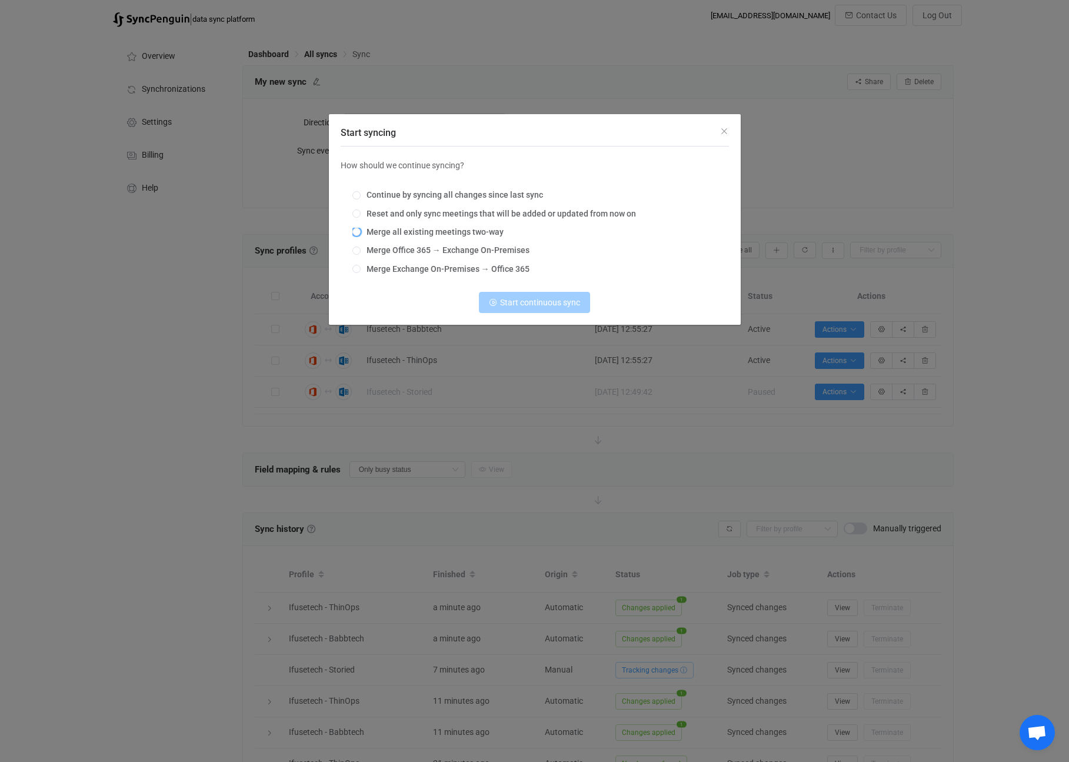
click at [447, 232] on span "Merge all existing meetings two-way" at bounding box center [432, 231] width 143 height 9
click at [361, 232] on input "Merge all existing meetings two-way" at bounding box center [356, 232] width 8 height 9
radio input "true"
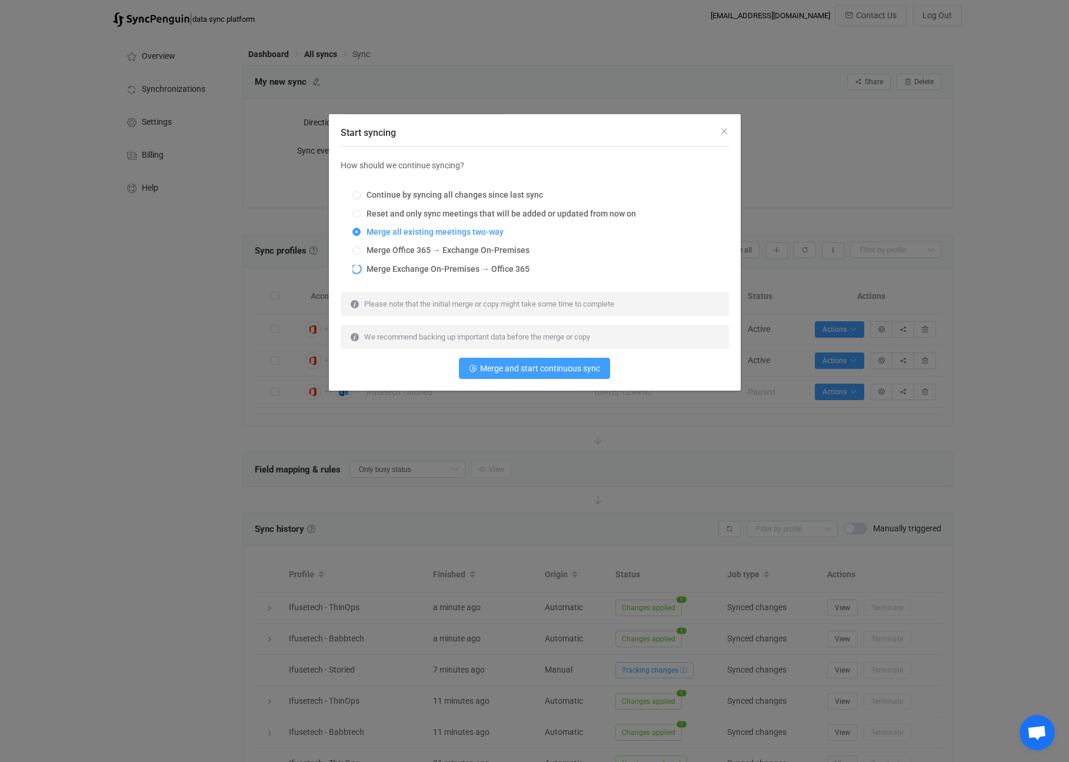
click at [450, 268] on span "Merge Exchange On-Premises → Office 365" at bounding box center [445, 268] width 169 height 9
click at [361, 268] on input "Merge Exchange On-Premises → Office 365" at bounding box center [356, 269] width 8 height 9
radio input "true"
radio input "false"
radio input "true"
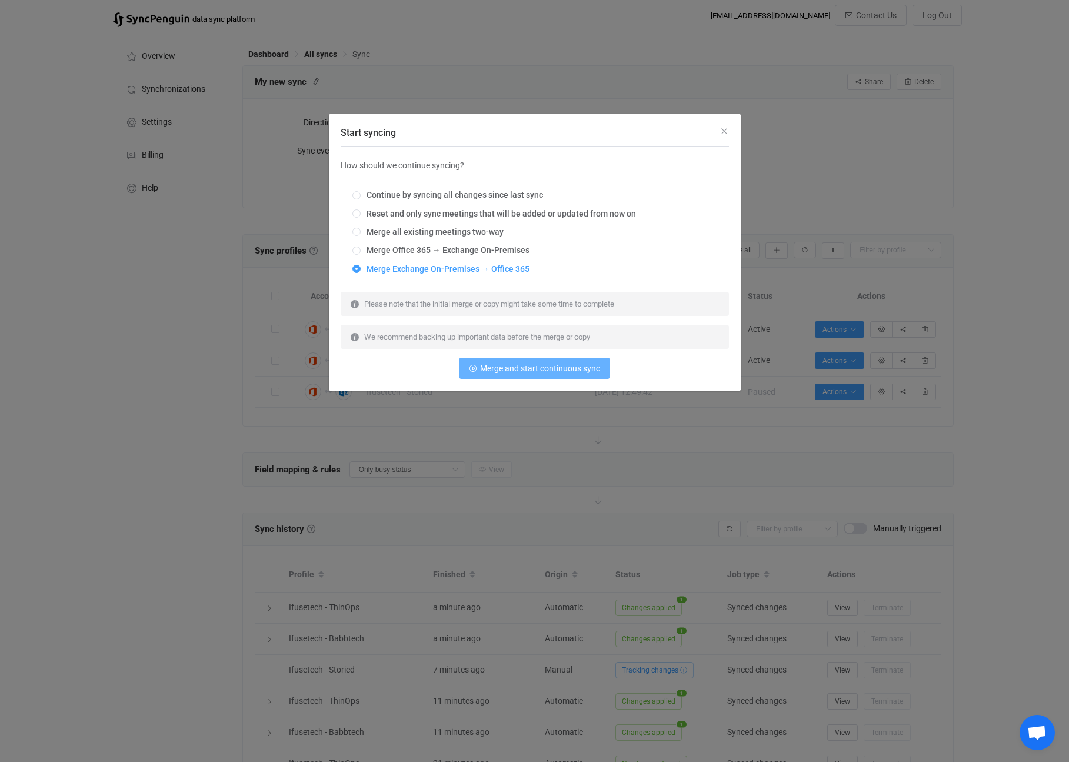
click at [542, 370] on span "Merge and start continuous sync" at bounding box center [540, 367] width 120 height 9
